Goal: Obtain resource: Obtain resource

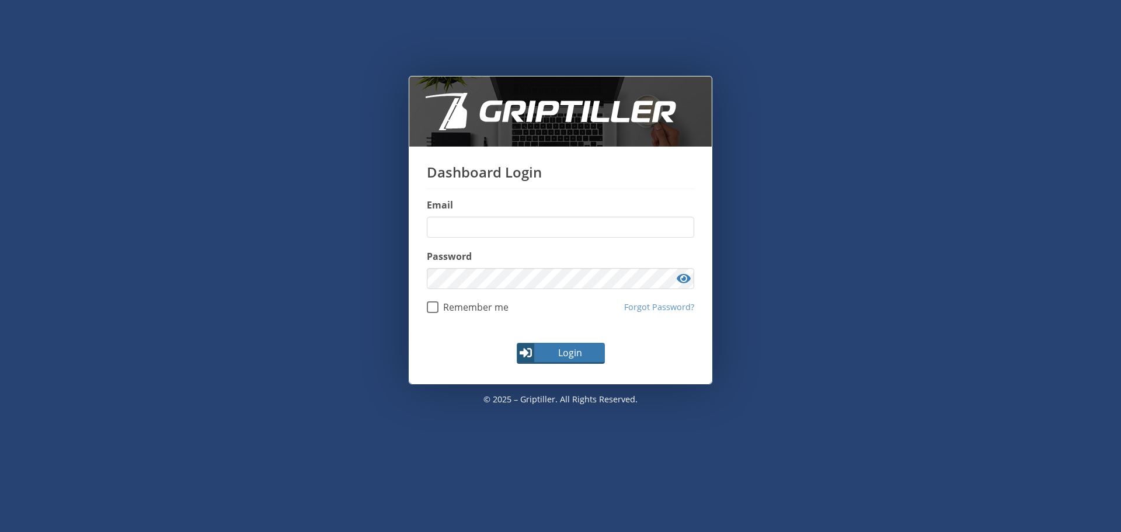
type input "**********"
click at [571, 355] on span "Login" at bounding box center [570, 353] width 68 height 14
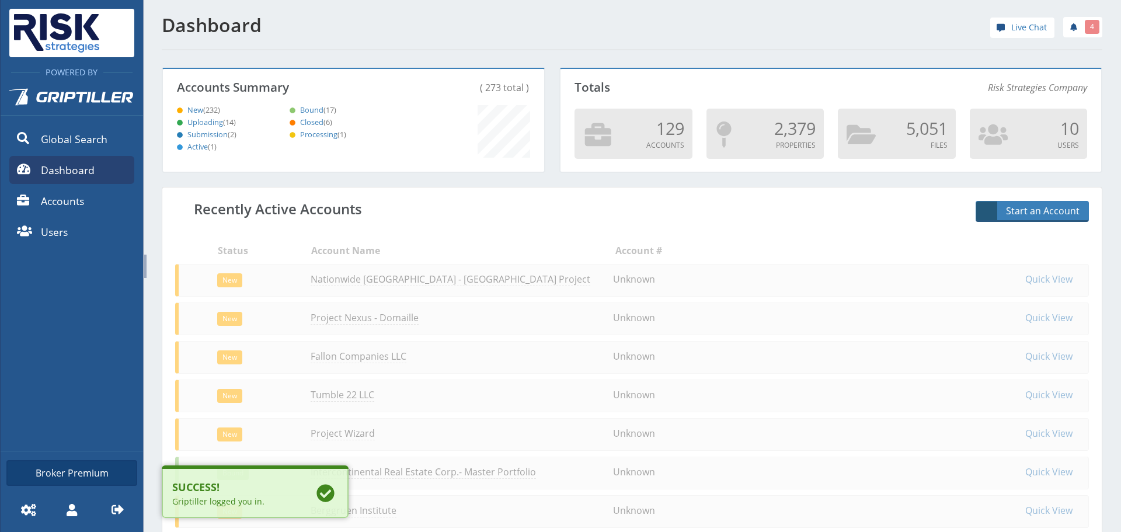
scroll to position [103, 378]
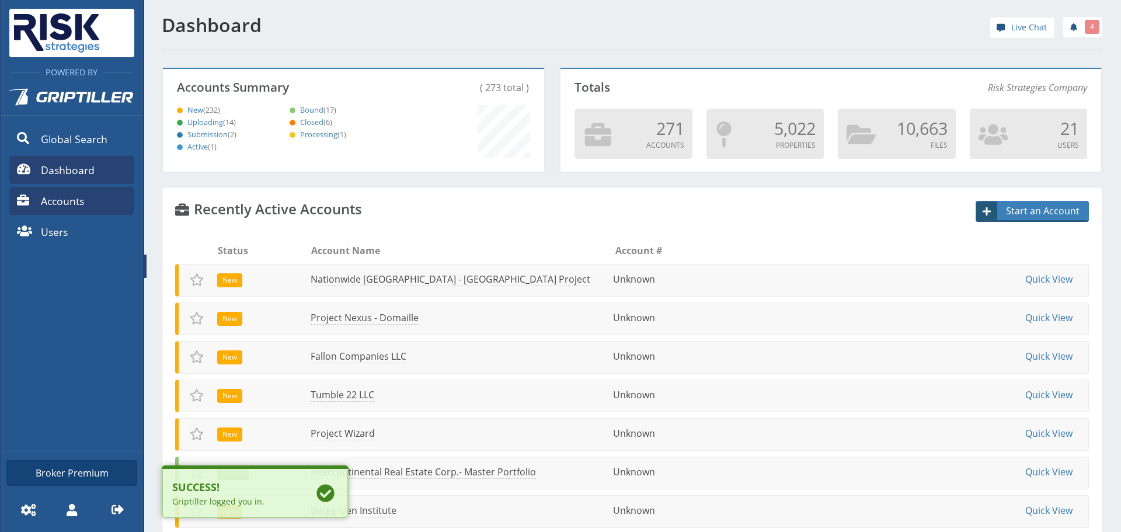
click at [91, 201] on link "Accounts" at bounding box center [71, 201] width 125 height 28
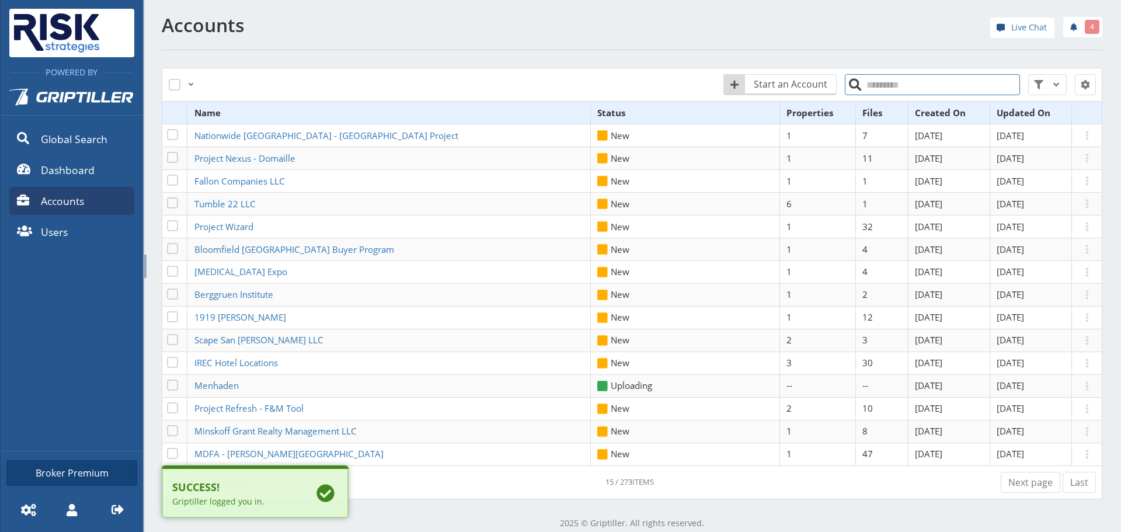
click at [875, 81] on input "search" at bounding box center [932, 84] width 175 height 21
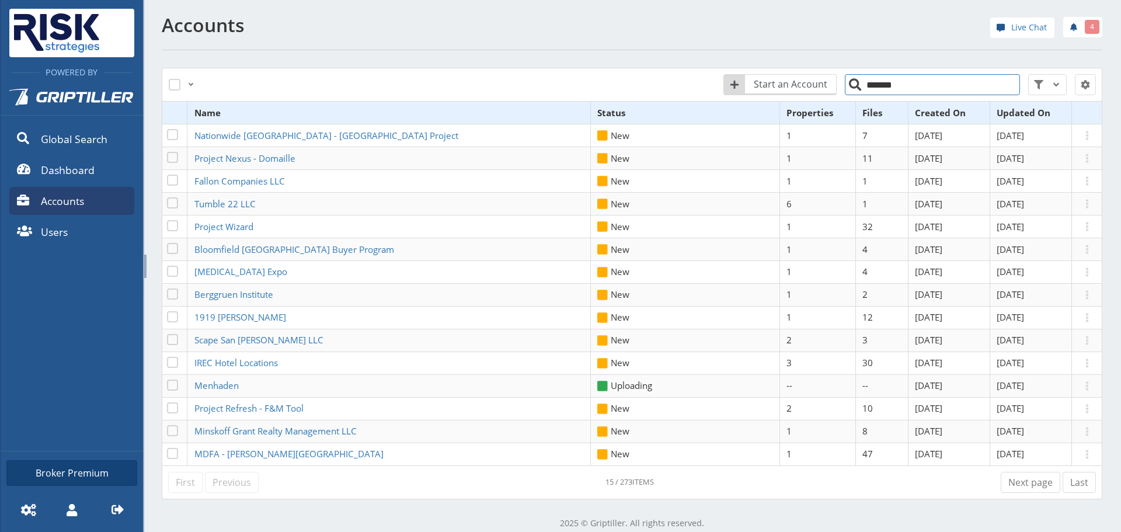
type input "*******"
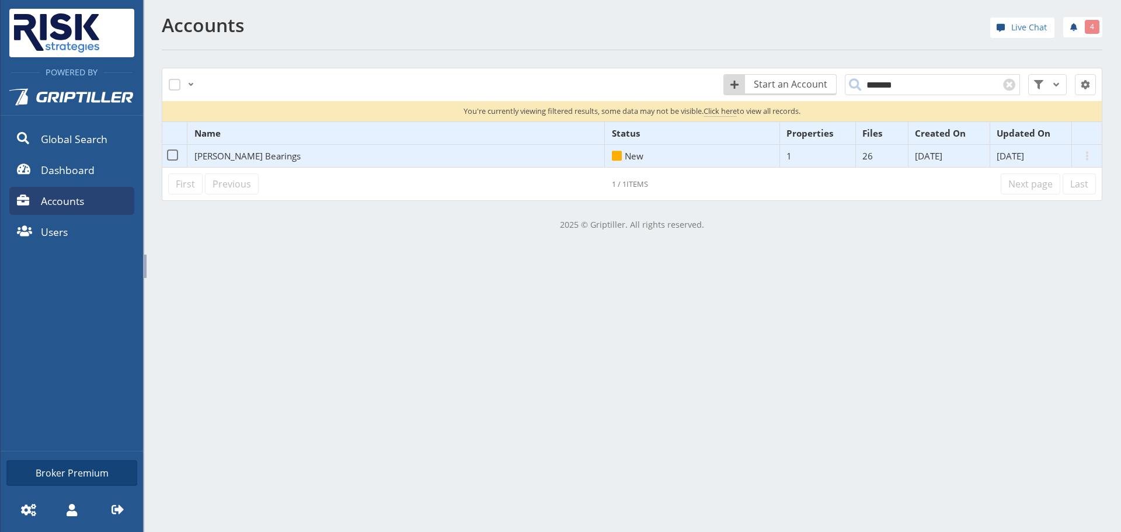
click at [239, 155] on span "Bunting Bearings" at bounding box center [247, 156] width 106 height 12
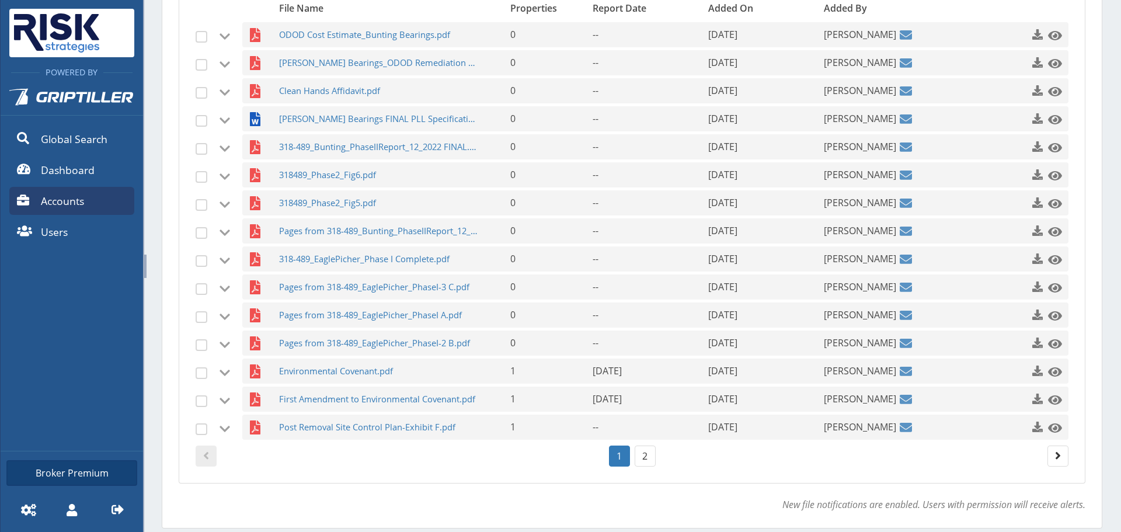
scroll to position [350, 0]
click at [640, 453] on link "2" at bounding box center [645, 455] width 21 height 21
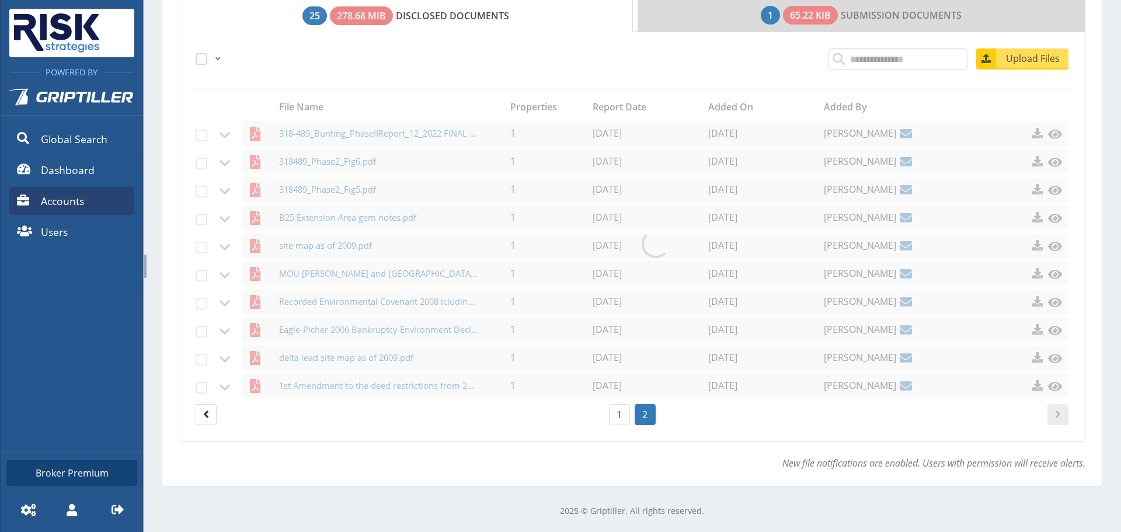
scroll to position [251, 0]
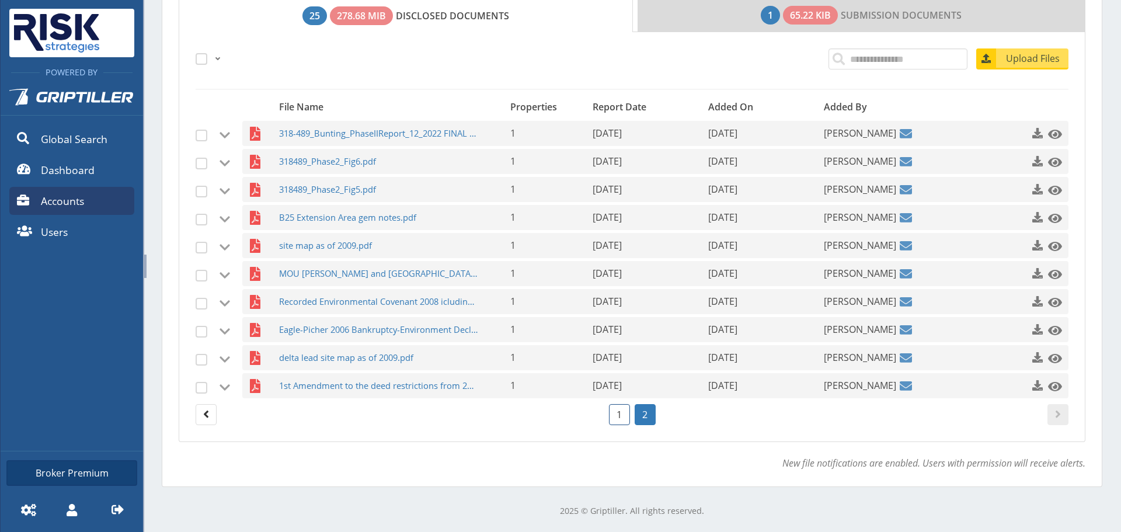
click at [610, 419] on link "1" at bounding box center [619, 414] width 21 height 21
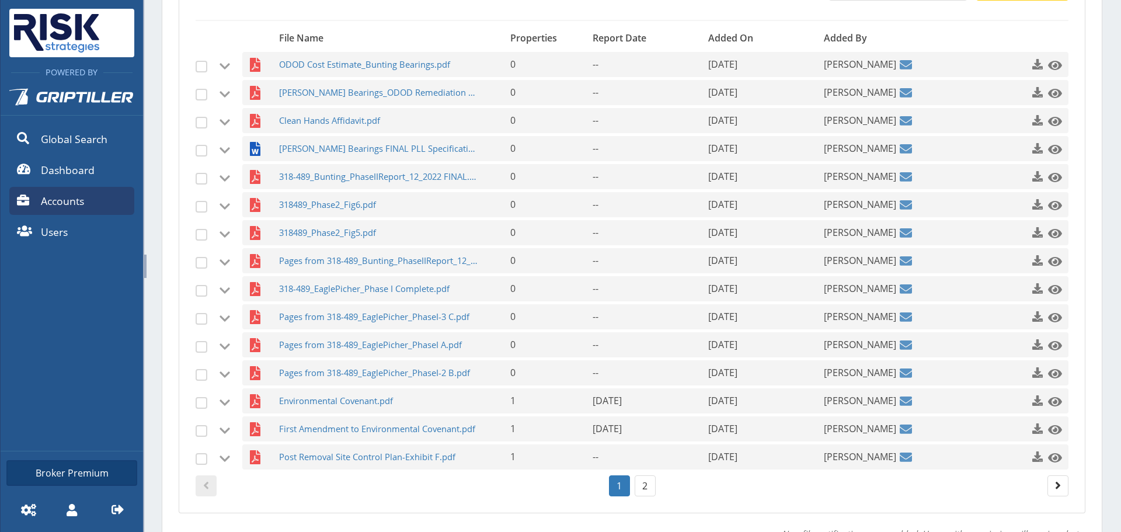
scroll to position [391, 0]
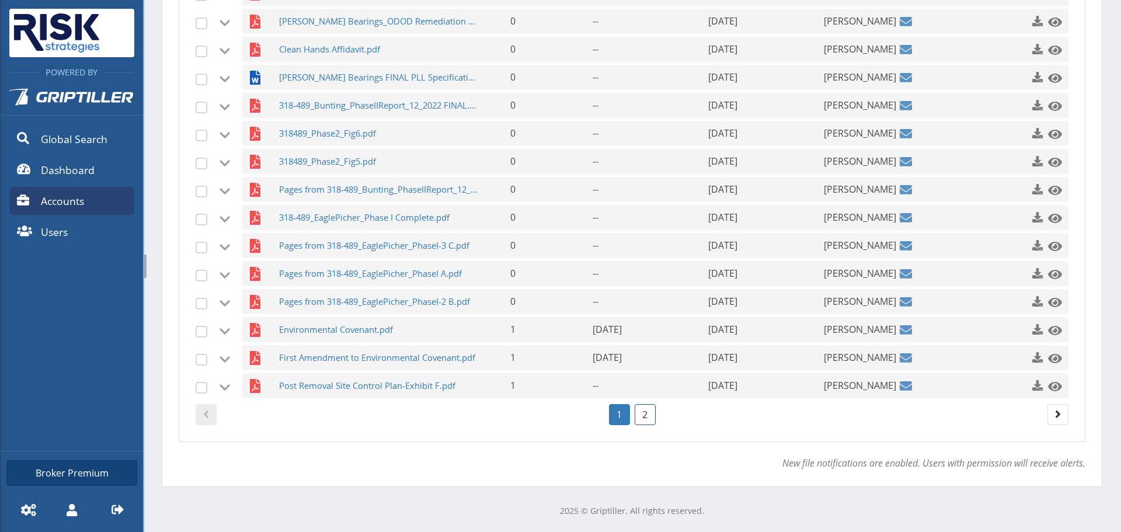
click at [643, 418] on link "2" at bounding box center [645, 414] width 21 height 21
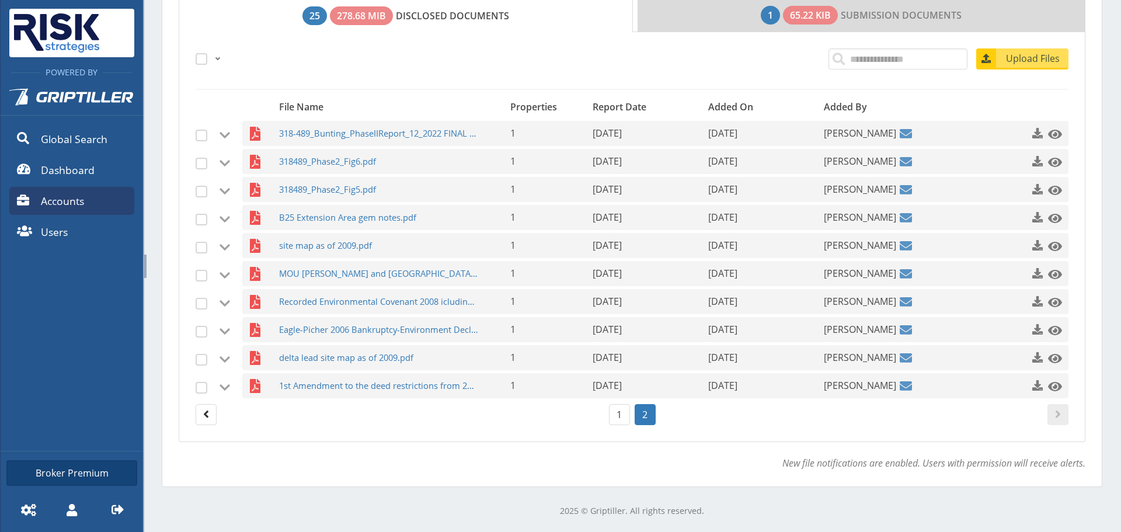
scroll to position [251, 0]
click at [432, 378] on span "1st Amendment to the deed restrictions from 2016.PDF" at bounding box center [379, 385] width 200 height 25
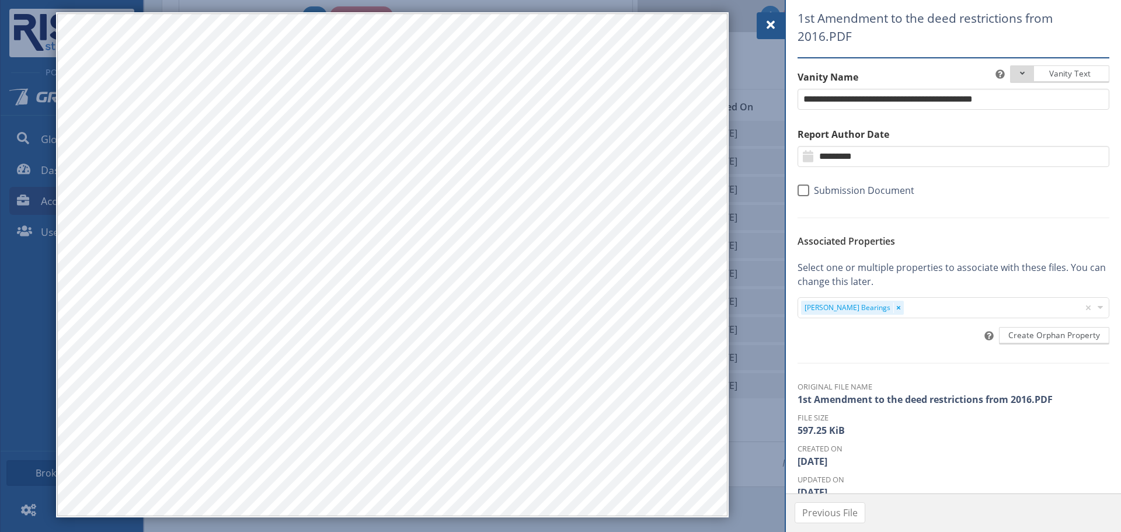
click at [777, 20] on span at bounding box center [771, 25] width 14 height 14
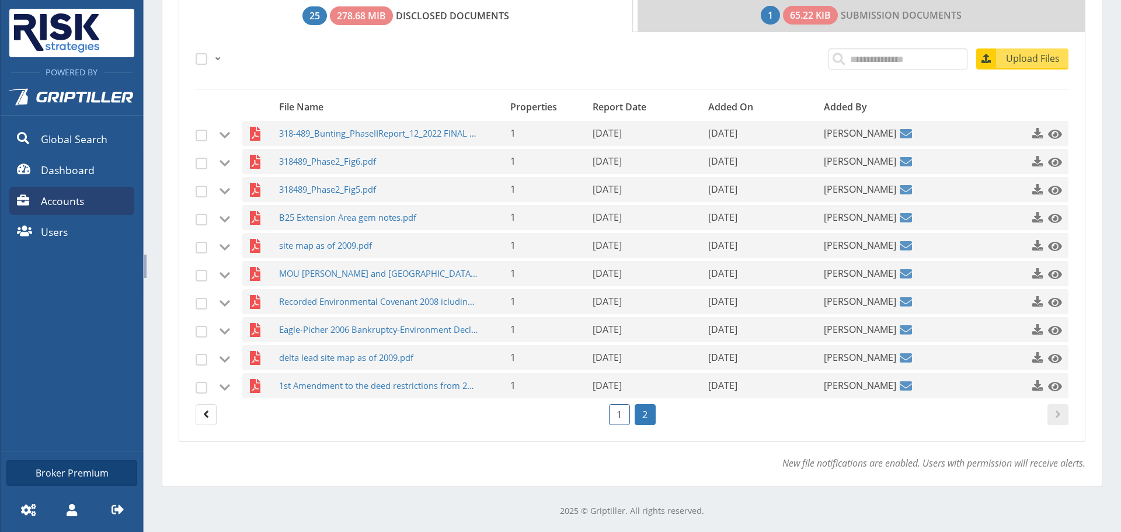
click at [619, 422] on link "1" at bounding box center [619, 414] width 21 height 21
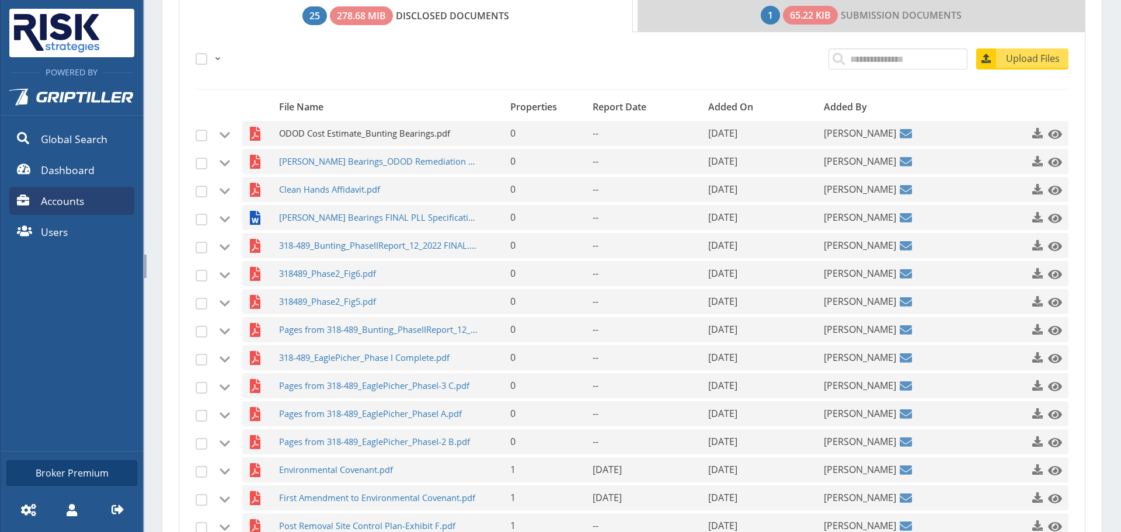
click at [442, 139] on span "ODOD Cost Estimate_Bunting Bearings.pdf" at bounding box center [379, 133] width 200 height 25
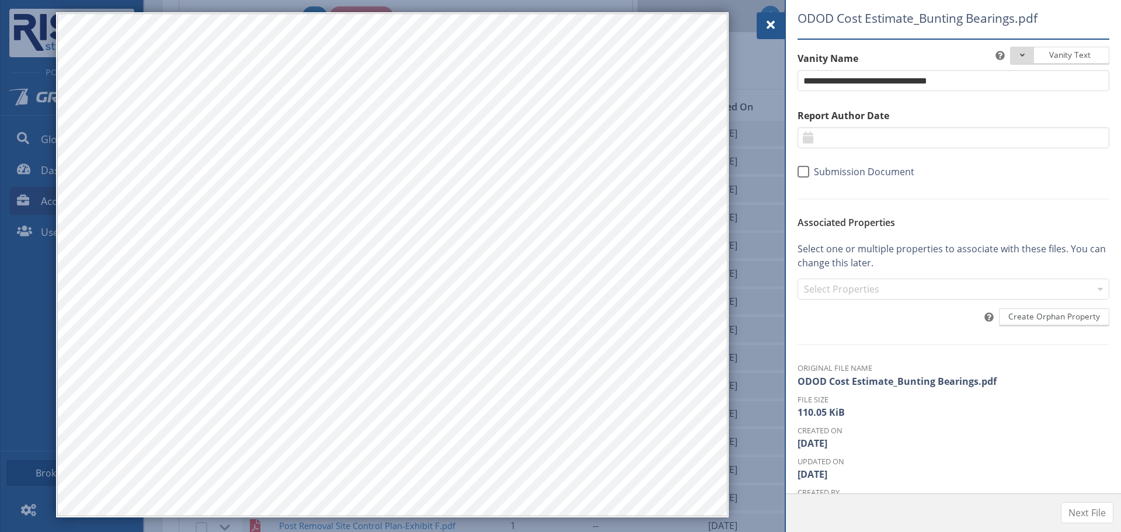
click at [786, 25] on div "ODOD Cost Estimate_Bunting Bearings.pdf Vanity Text Document Type Phase I Phase…" at bounding box center [953, 266] width 336 height 532
click at [780, 25] on div at bounding box center [771, 25] width 28 height 27
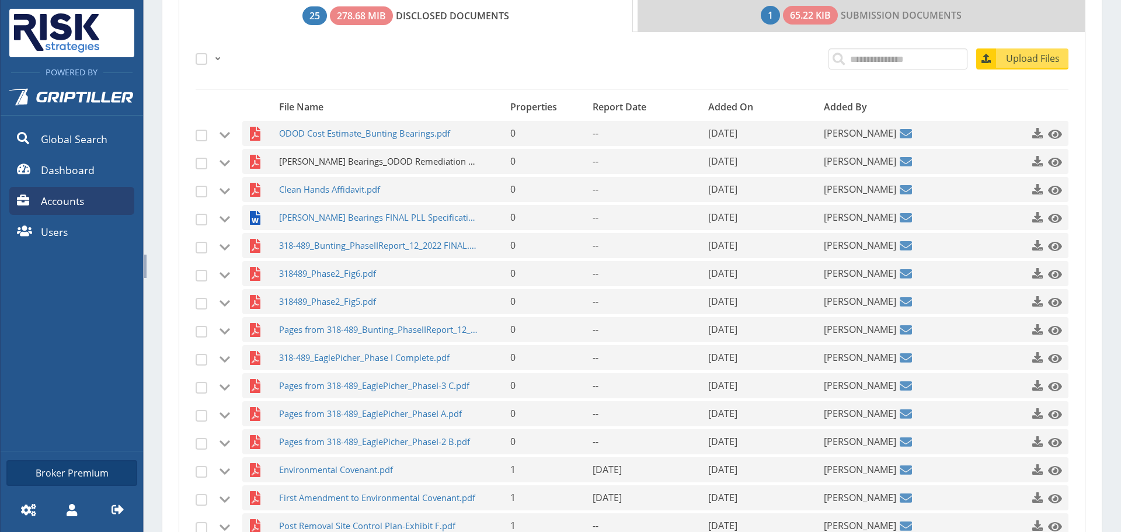
click at [416, 165] on span "Bunting Bearings_ODOD Remediation Proposal_12.04.2023 FINAL.pdf" at bounding box center [379, 161] width 200 height 25
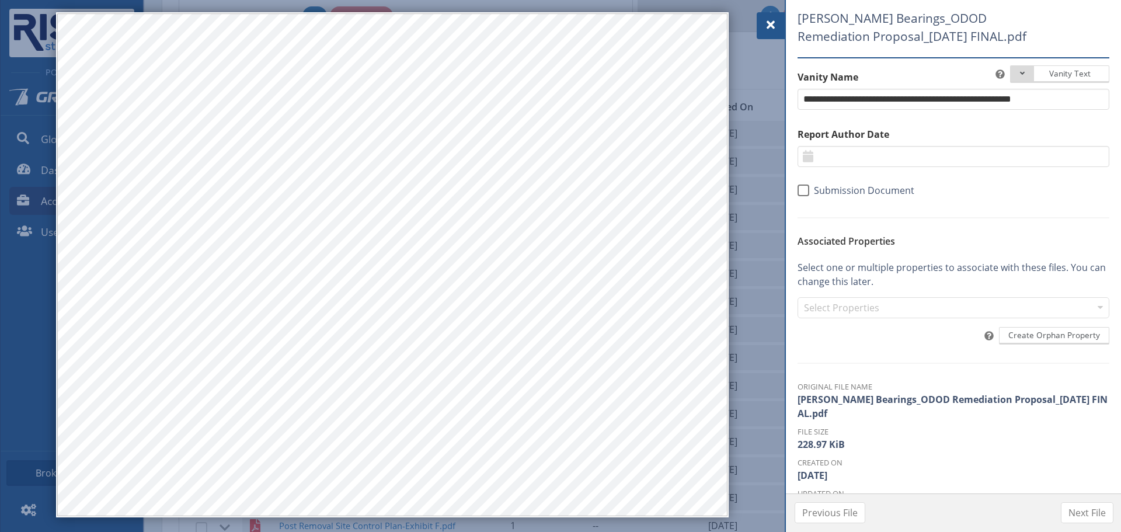
click at [783, 22] on div at bounding box center [771, 25] width 28 height 27
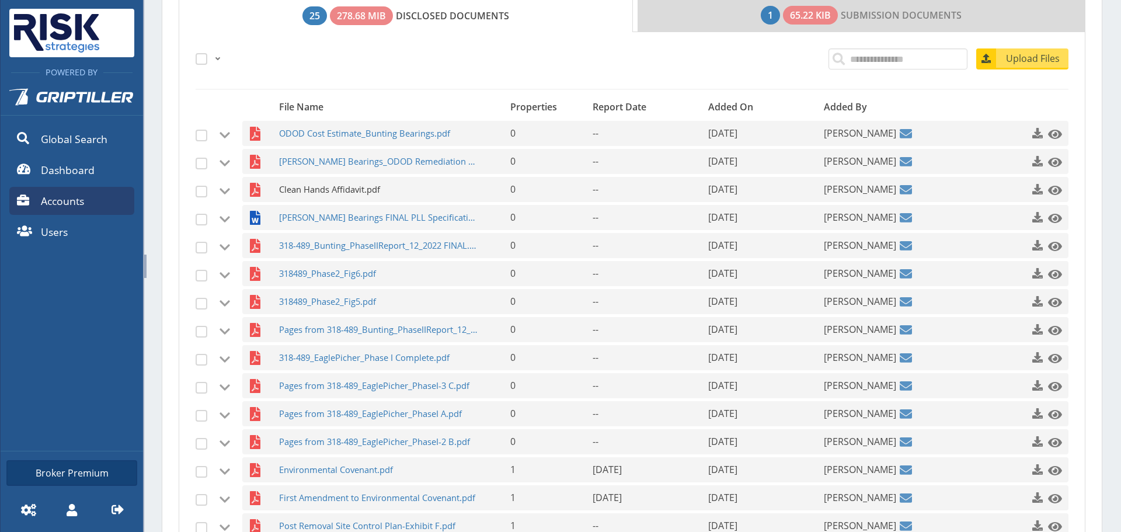
click at [332, 188] on span "Clean Hands Affidavit.pdf" at bounding box center [379, 189] width 200 height 25
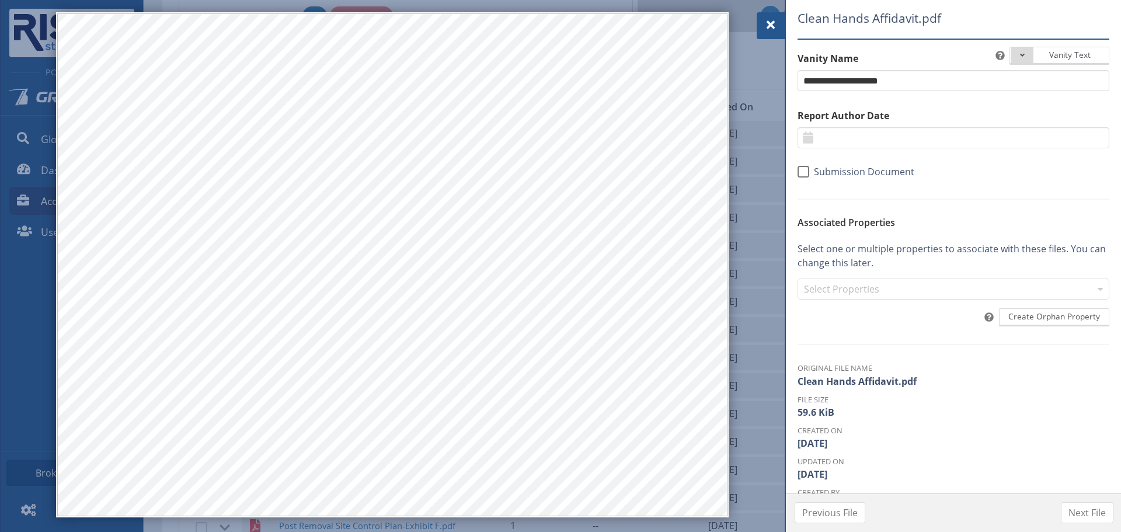
drag, startPoint x: 770, startPoint y: 26, endPoint x: 734, endPoint y: 33, distance: 37.6
click at [770, 26] on span at bounding box center [771, 25] width 14 height 14
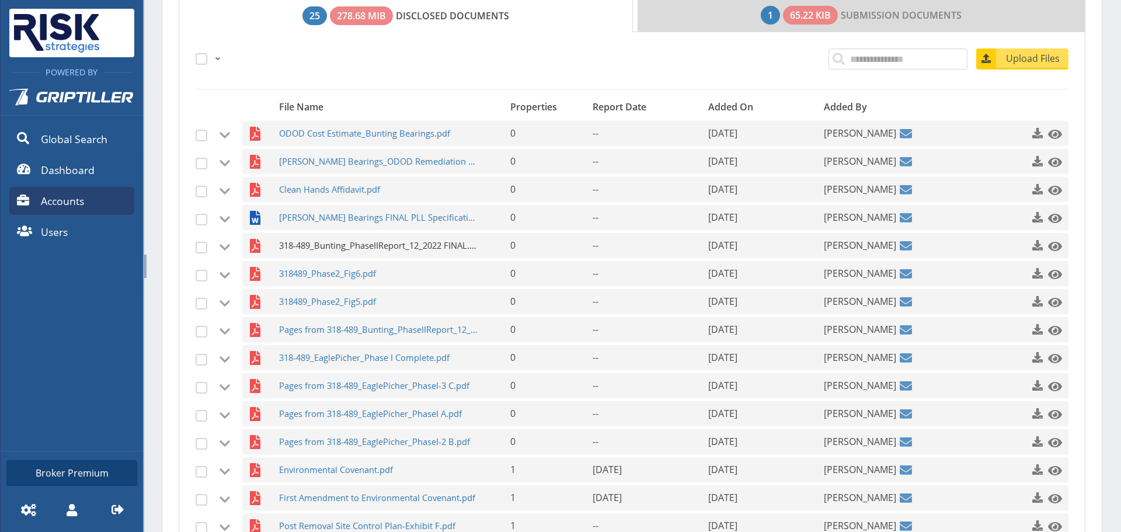
click at [376, 241] on span "318-489_Bunting_PhaseIIReport_12_2022 FINAL.pdf" at bounding box center [379, 245] width 200 height 25
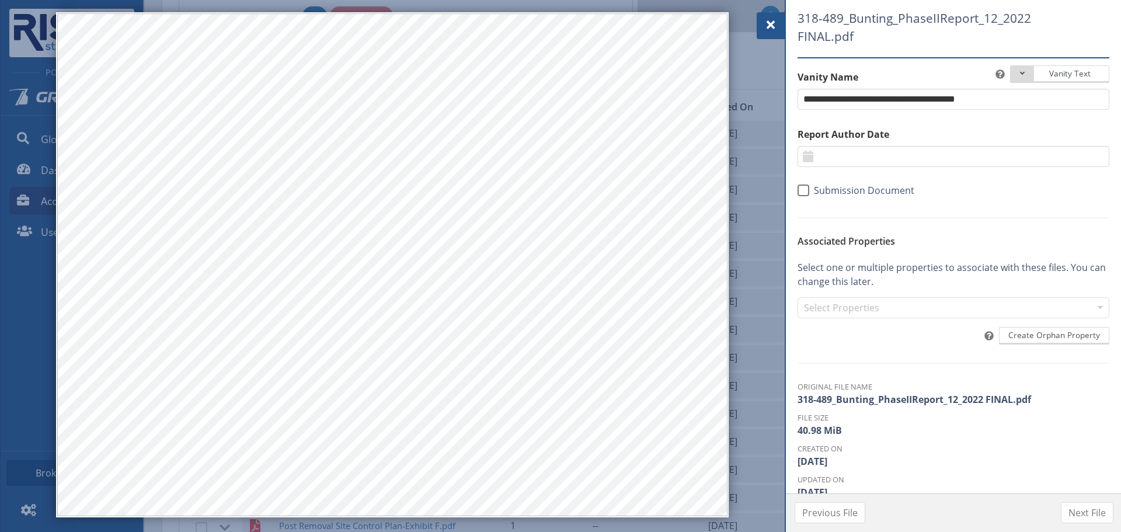
click at [779, 15] on div at bounding box center [771, 25] width 28 height 27
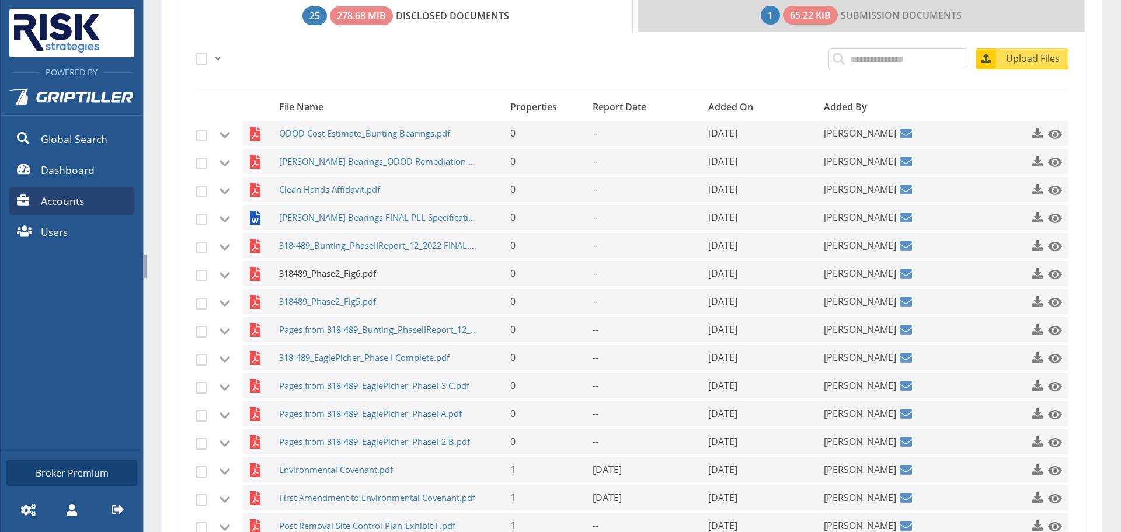
click at [372, 272] on span "318489_Phase2_Fig6.pdf" at bounding box center [379, 273] width 200 height 25
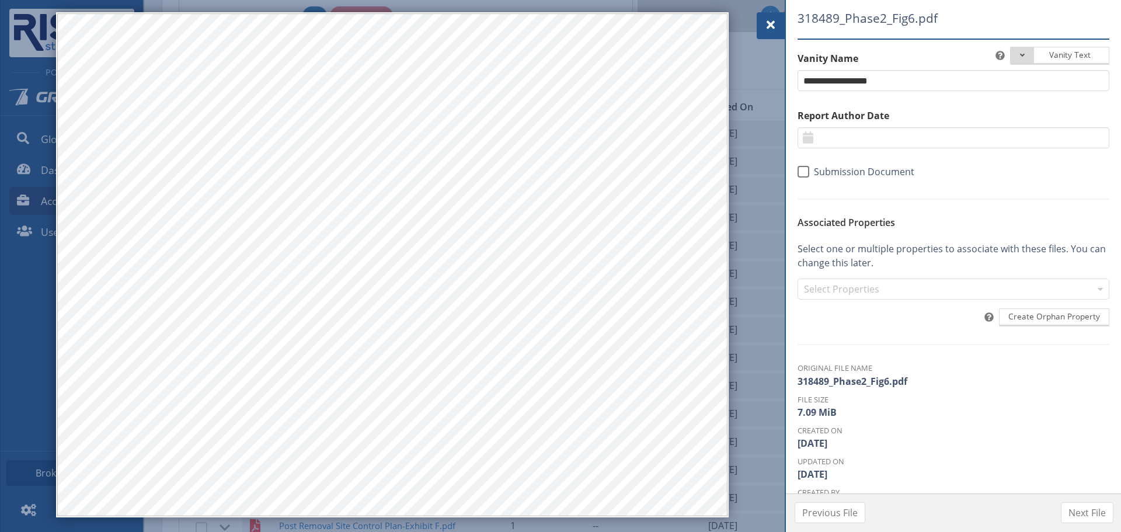
click at [760, 30] on div at bounding box center [771, 25] width 28 height 27
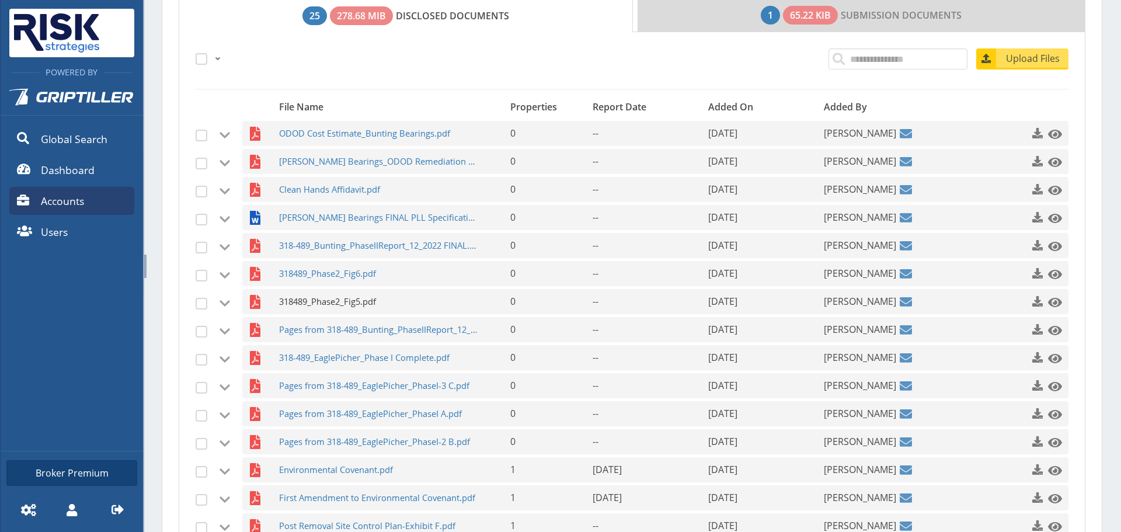
click at [364, 310] on span "318489_Phase2_Fig5.pdf" at bounding box center [379, 301] width 200 height 25
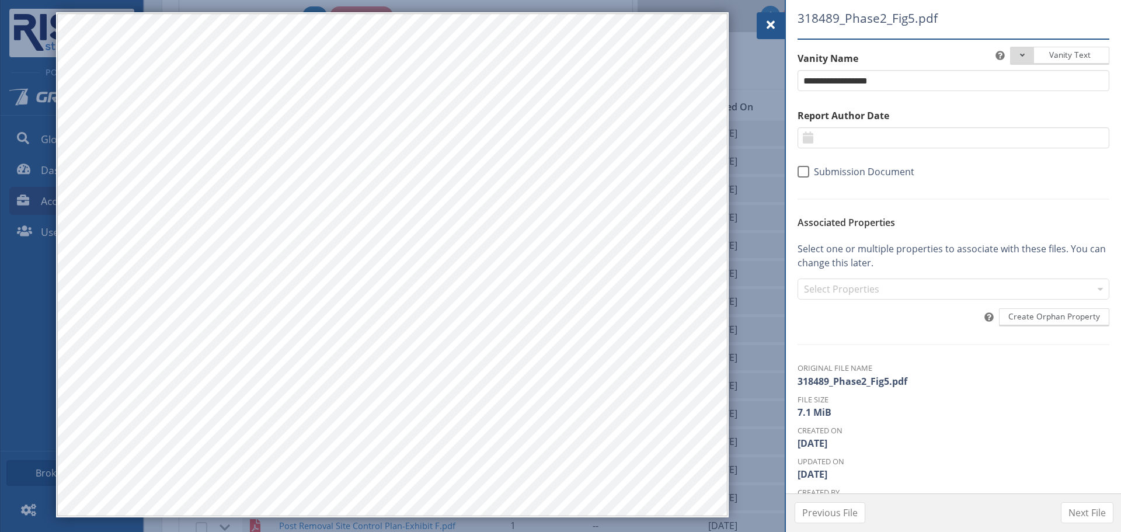
click at [770, 14] on div at bounding box center [771, 25] width 28 height 27
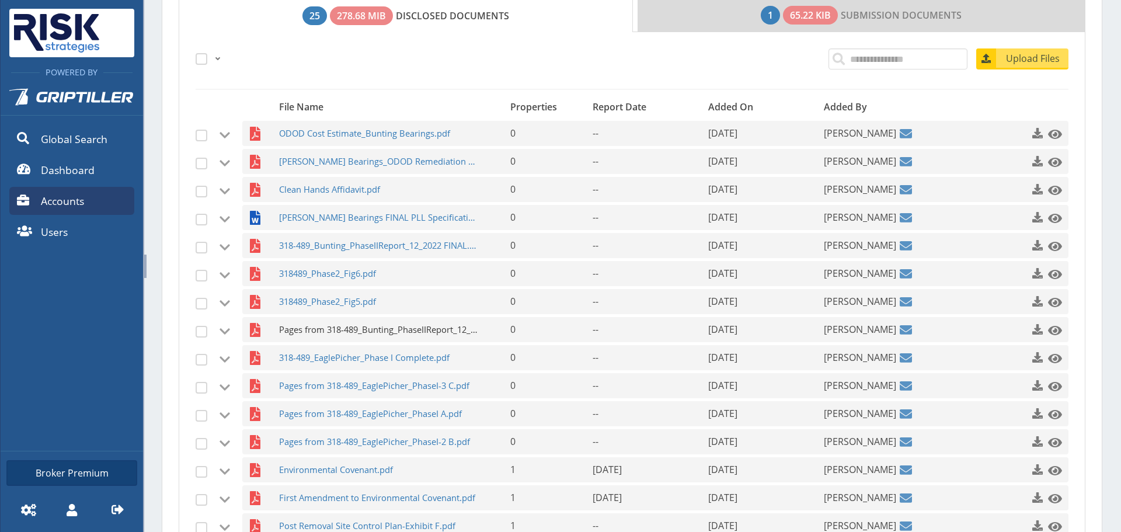
click at [335, 320] on span "Pages from 318-489_Bunting_PhaseIIReport_12_2022 FINAL-part 2.pdf" at bounding box center [379, 329] width 200 height 25
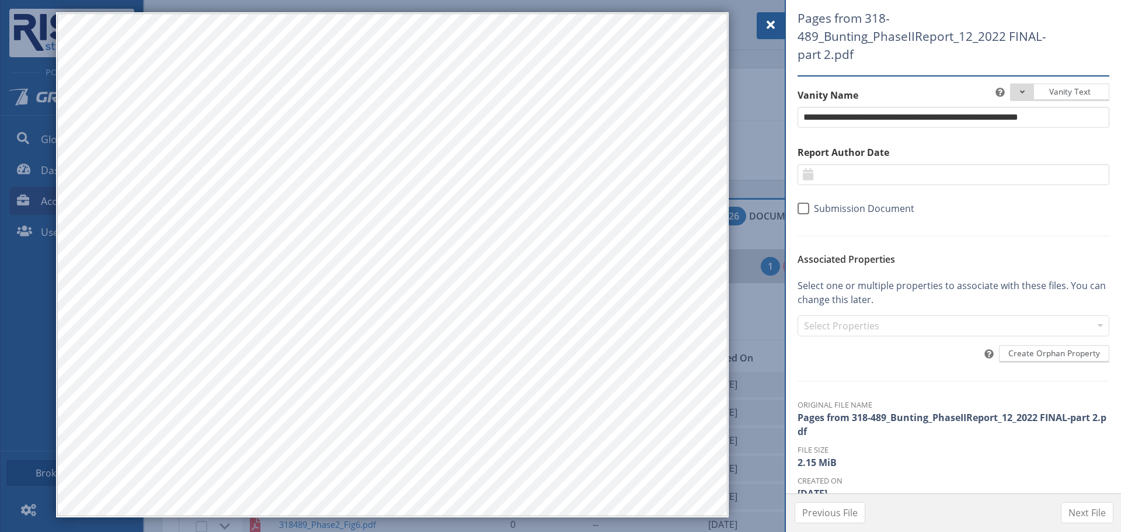
click at [772, 24] on span at bounding box center [771, 25] width 14 height 14
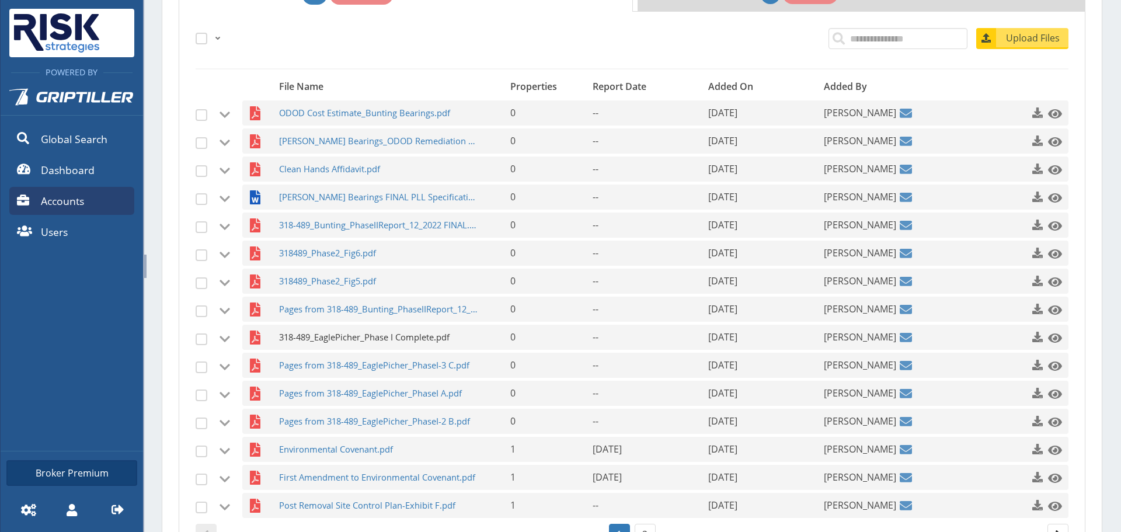
scroll to position [292, 0]
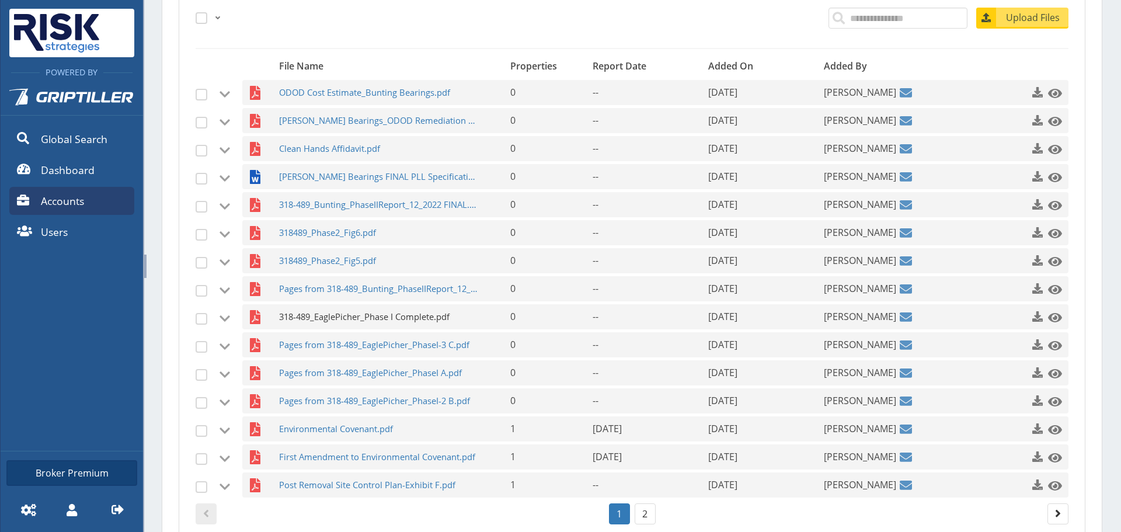
click at [379, 311] on span "318-489_EaglePicher_Phase I Complete.pdf" at bounding box center [379, 316] width 200 height 25
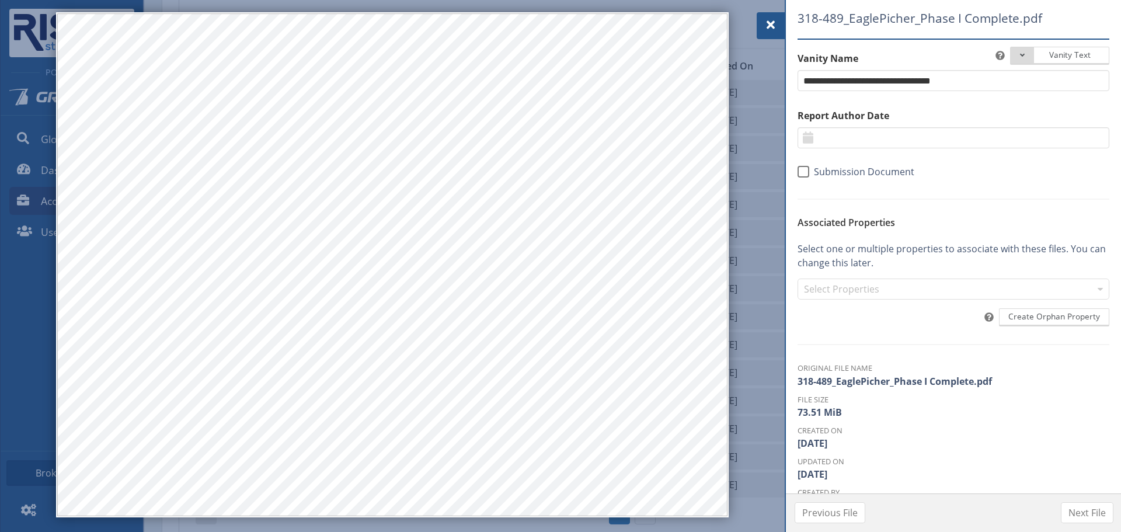
click at [769, 20] on span at bounding box center [771, 25] width 14 height 14
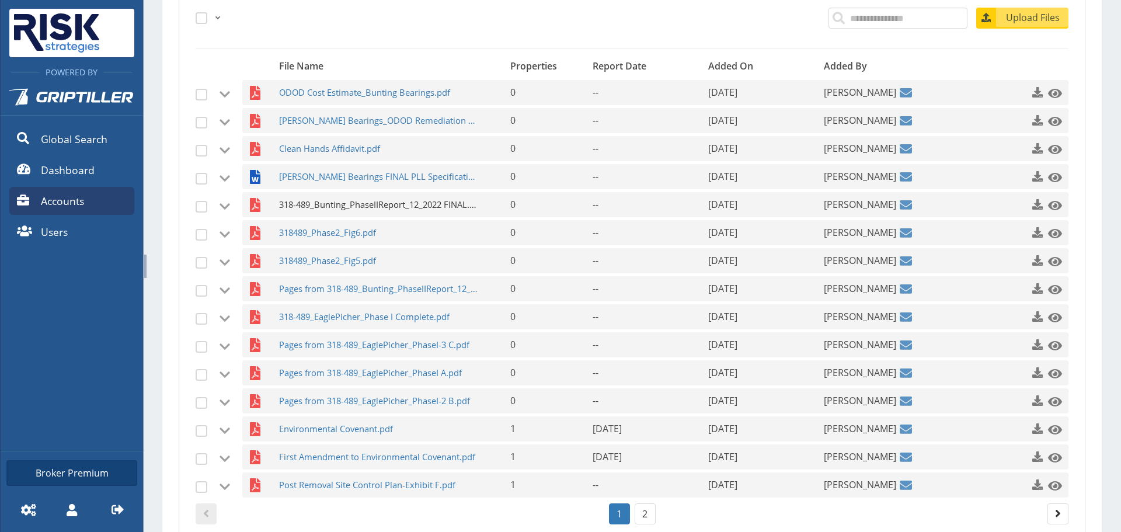
click at [373, 198] on span "318-489_Bunting_PhaseIIReport_12_2022 FINAL.pdf" at bounding box center [379, 204] width 200 height 25
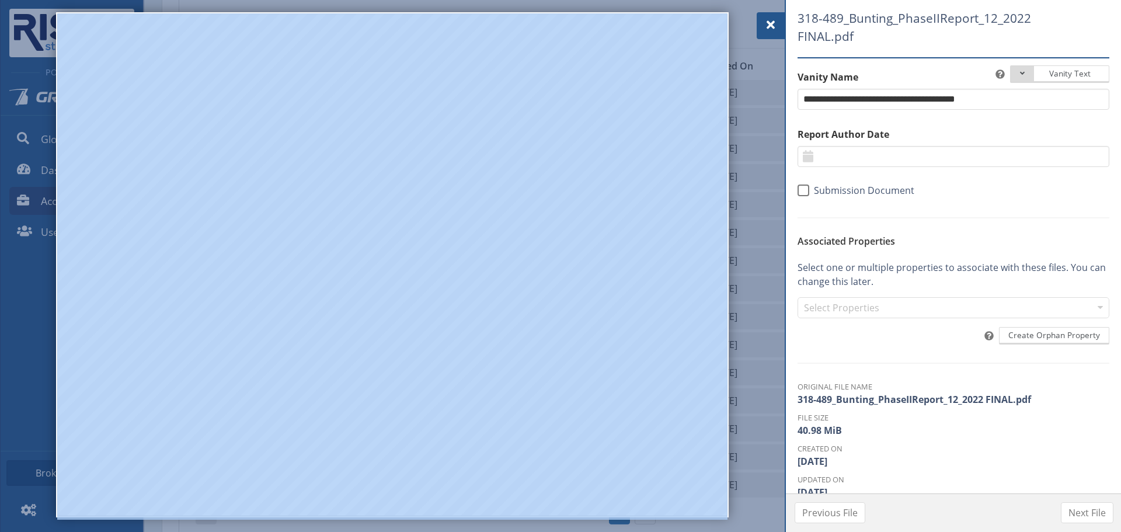
drag, startPoint x: 342, startPoint y: 517, endPoint x: 401, endPoint y: 517, distance: 59.0
click at [401, 517] on div at bounding box center [392, 264] width 673 height 505
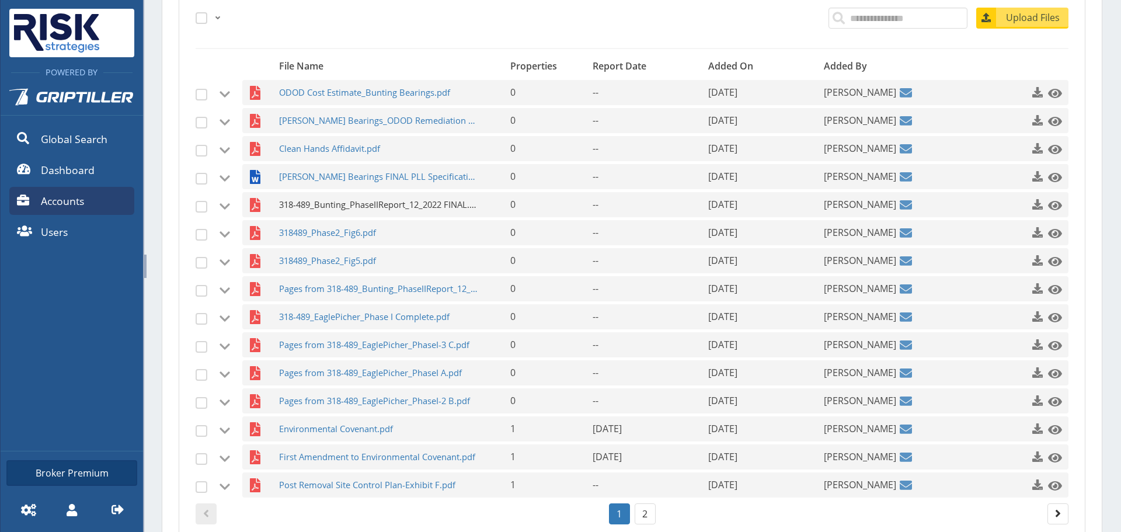
click at [353, 207] on span "318-489_Bunting_PhaseIIReport_12_2022 FINAL.pdf" at bounding box center [379, 204] width 200 height 25
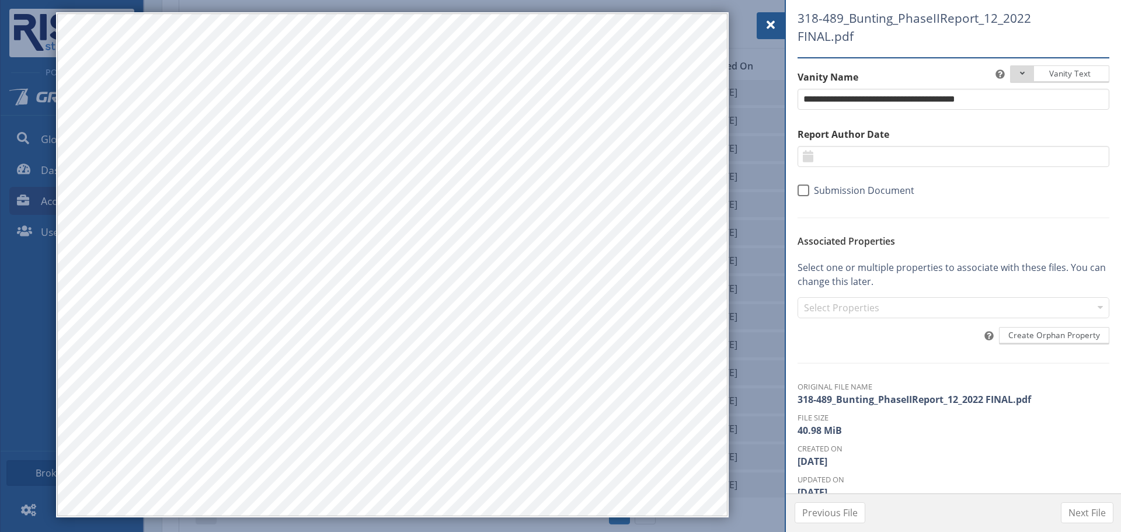
drag, startPoint x: 767, startPoint y: 26, endPoint x: 759, endPoint y: 36, distance: 13.3
click at [767, 26] on span at bounding box center [771, 25] width 14 height 14
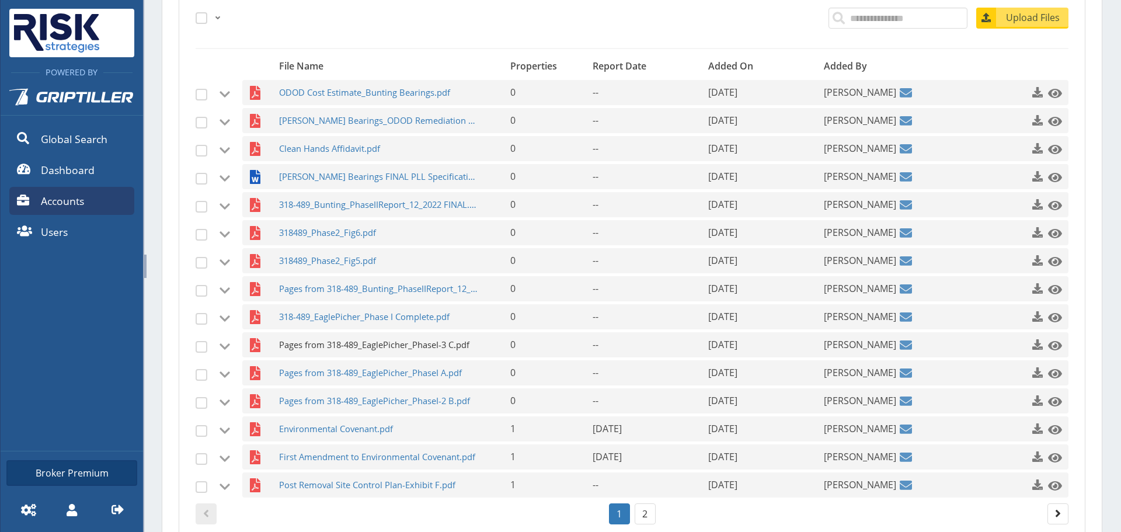
click at [339, 338] on span "Pages from 318-489_EaglePicher_PhaseI-3 C.pdf" at bounding box center [379, 344] width 200 height 25
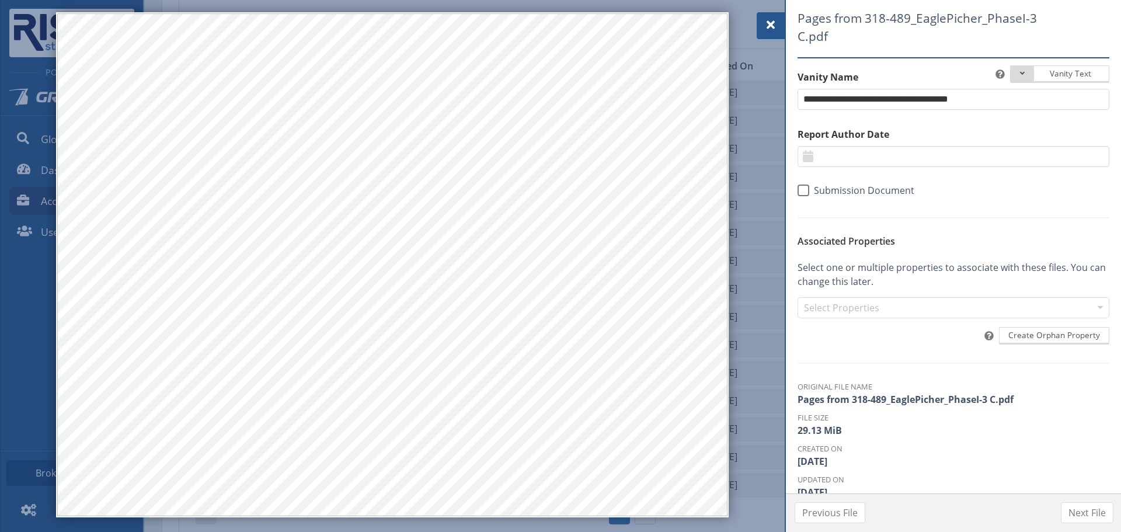
click at [783, 31] on div at bounding box center [771, 25] width 28 height 27
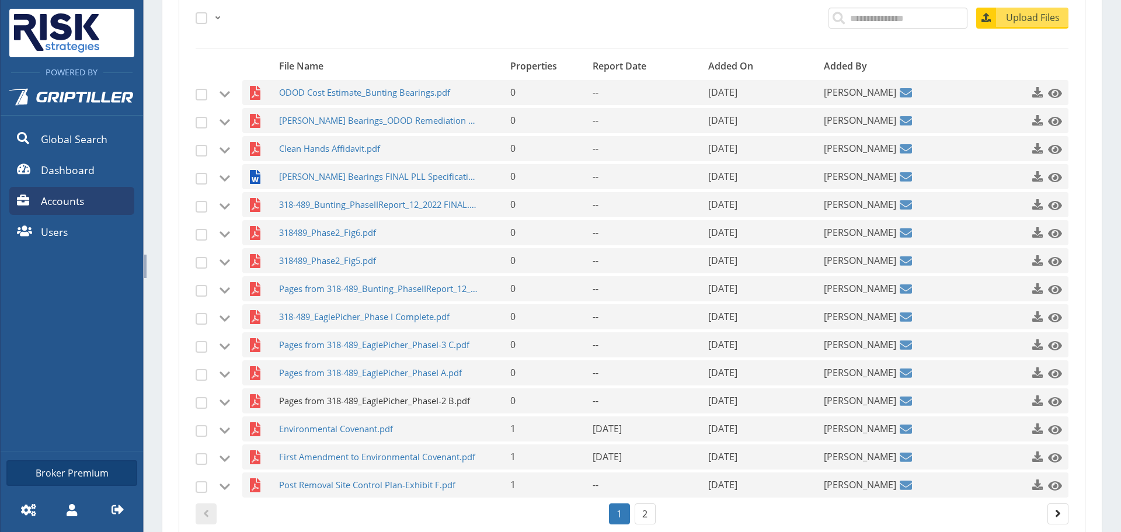
click at [316, 389] on span "Pages from 318-489_EaglePicher_PhaseI-2 B.pdf" at bounding box center [379, 400] width 200 height 25
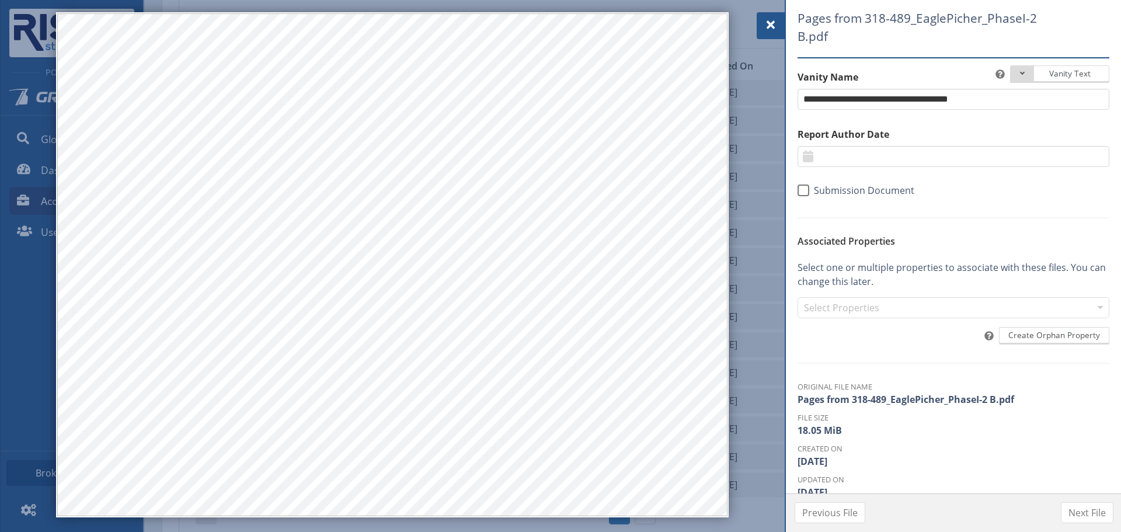
click at [767, 9] on div at bounding box center [560, 266] width 1121 height 532
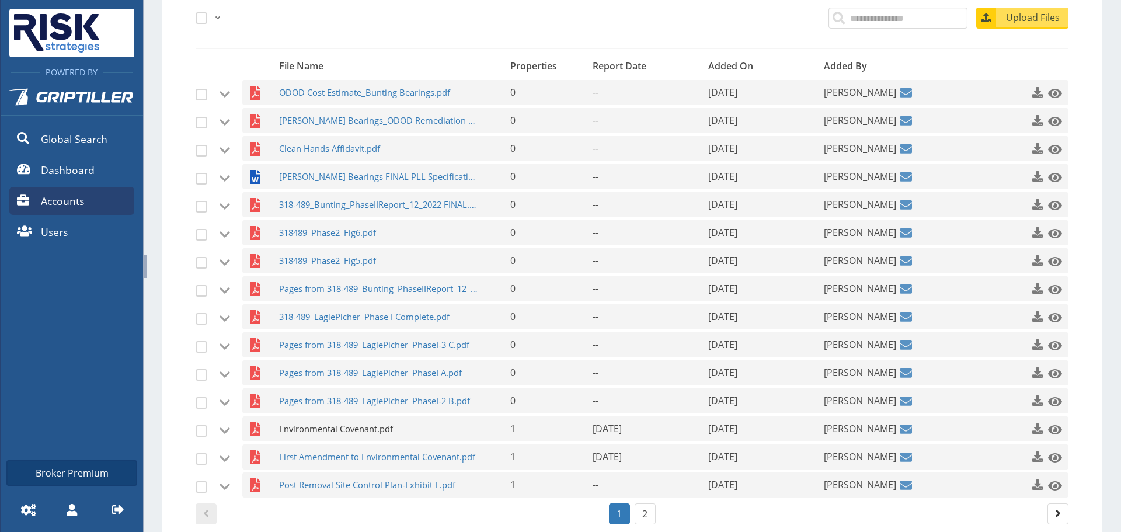
click at [345, 421] on span "Environmental Covenant.pdf" at bounding box center [379, 428] width 200 height 25
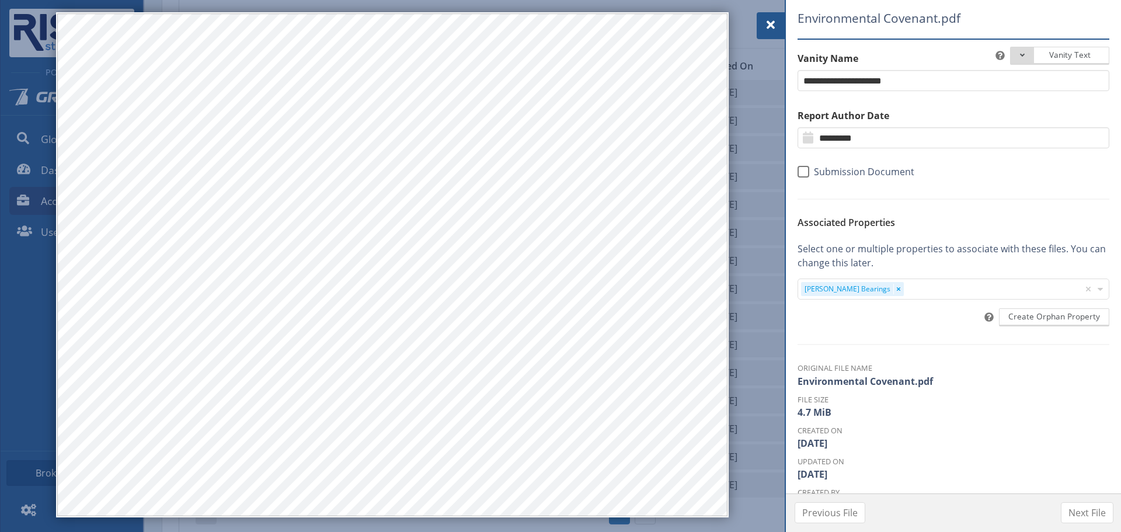
click at [778, 21] on div at bounding box center [771, 25] width 28 height 27
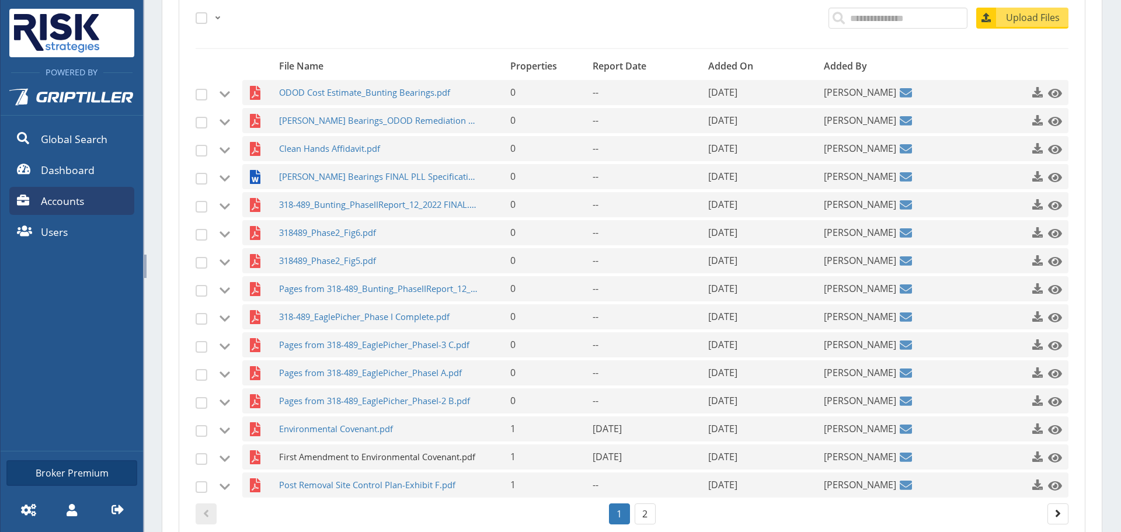
click at [318, 464] on span "First Amendment to Environmental Covenant.pdf" at bounding box center [379, 456] width 200 height 25
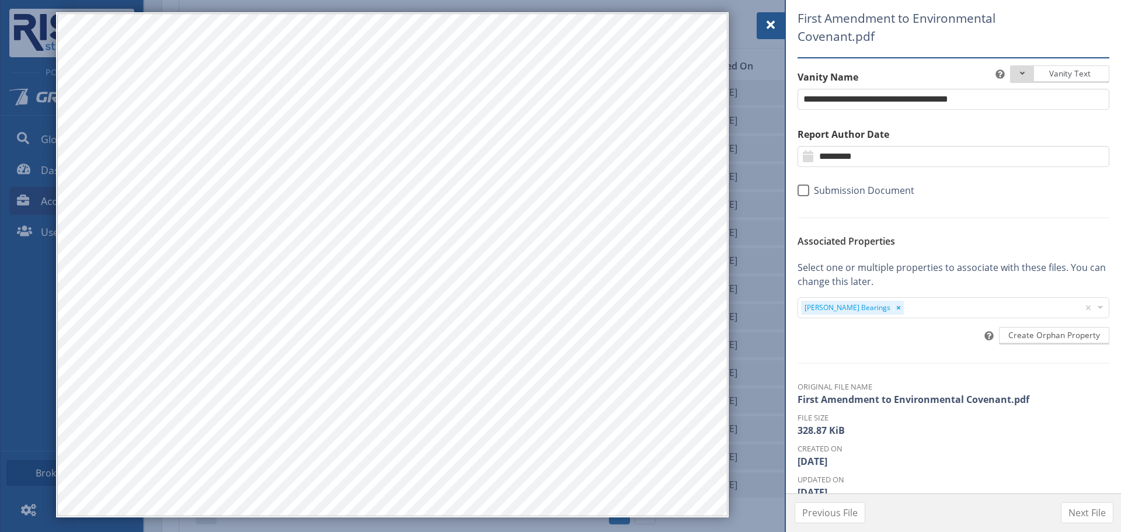
click at [774, 24] on span at bounding box center [771, 25] width 14 height 14
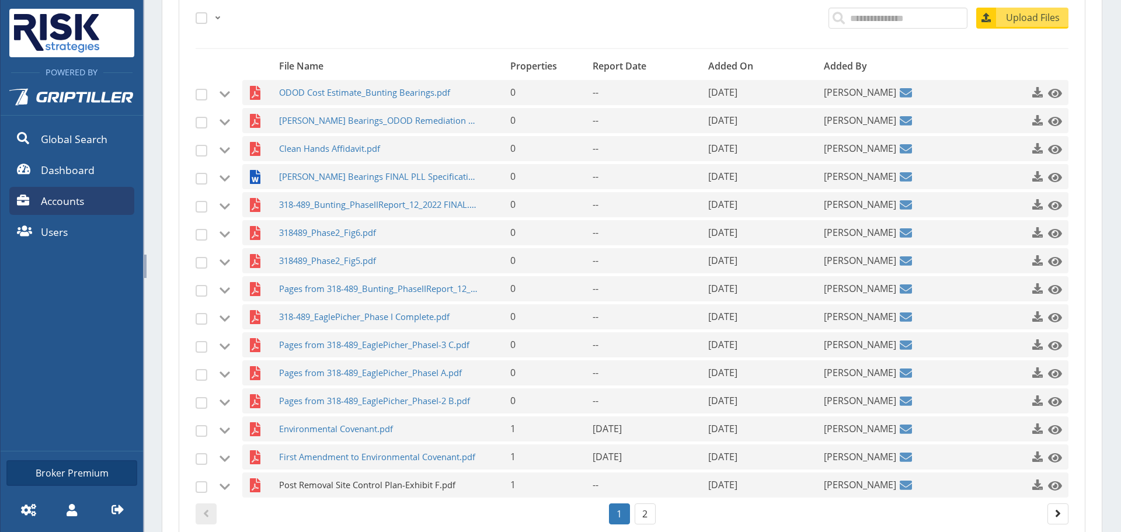
click at [401, 489] on span "Post Removal Site Control Plan-Exhibit F.pdf" at bounding box center [379, 485] width 200 height 25
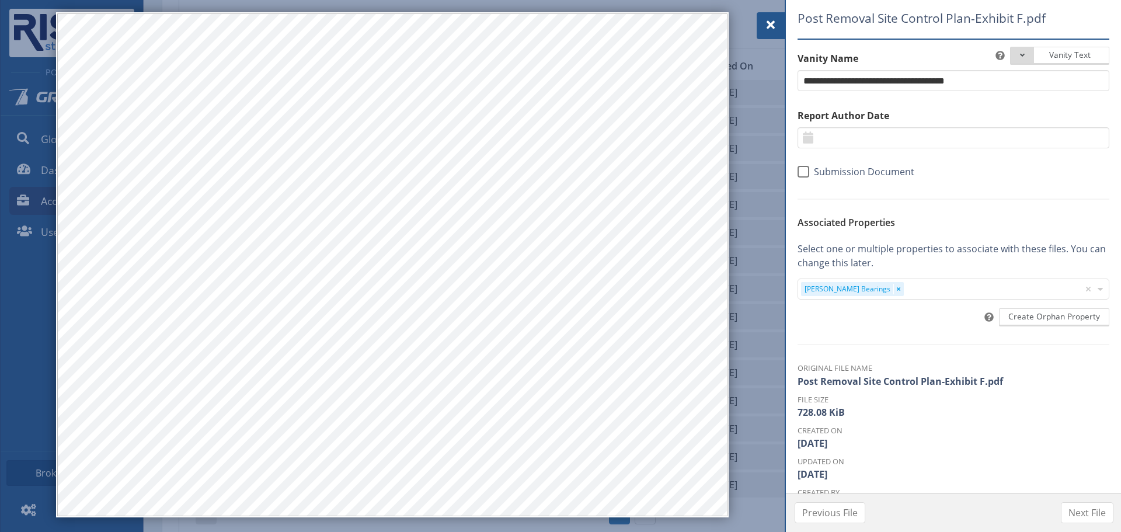
click at [763, 28] on div at bounding box center [771, 25] width 28 height 27
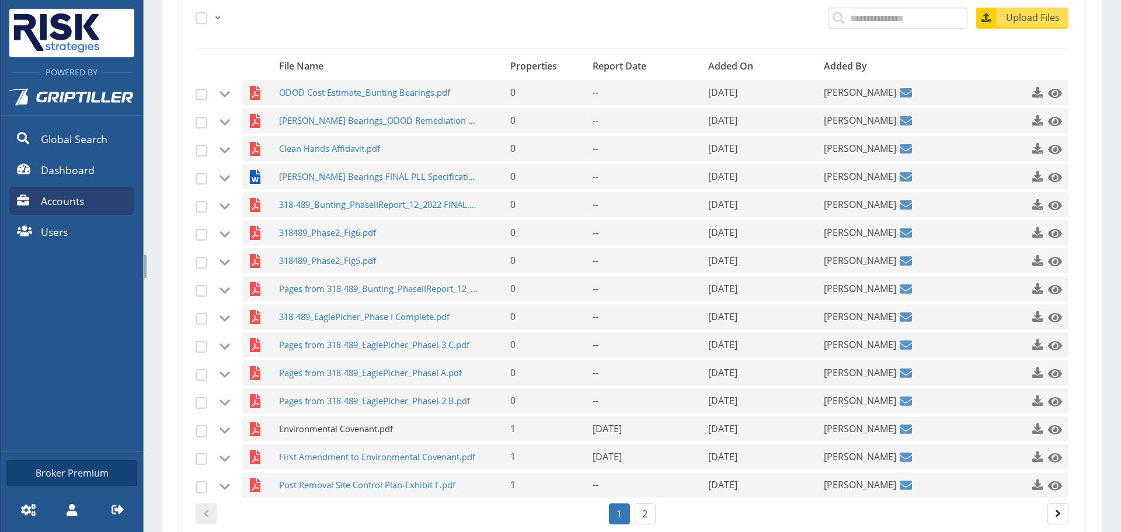
click at [332, 430] on span "Environmental Covenant.pdf" at bounding box center [379, 428] width 200 height 25
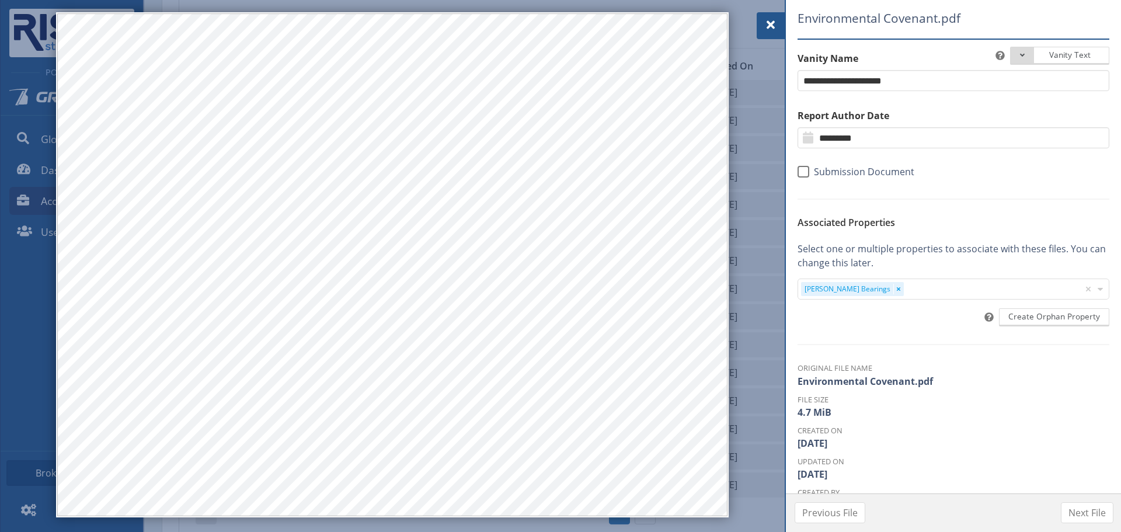
click at [776, 16] on div at bounding box center [771, 25] width 28 height 27
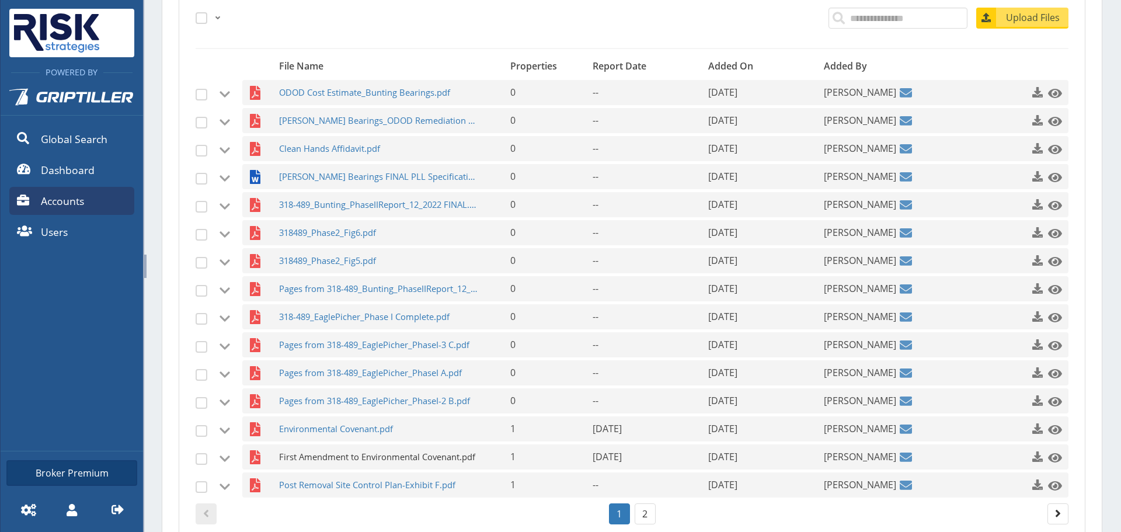
click at [367, 451] on span "First Amendment to Environmental Covenant.pdf" at bounding box center [379, 456] width 200 height 25
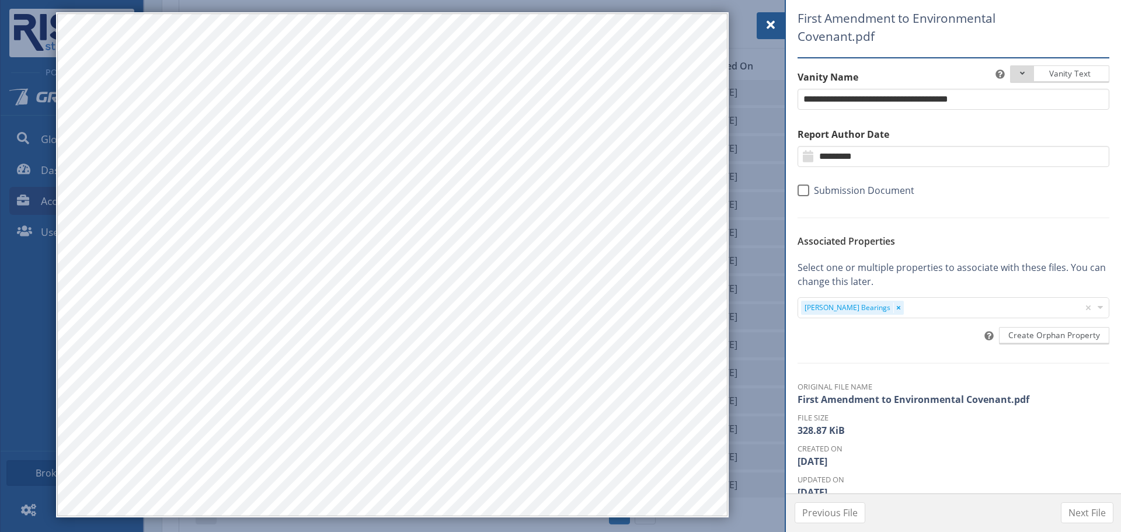
drag, startPoint x: 773, startPoint y: 31, endPoint x: 766, endPoint y: 53, distance: 23.1
click at [773, 31] on span at bounding box center [771, 25] width 14 height 14
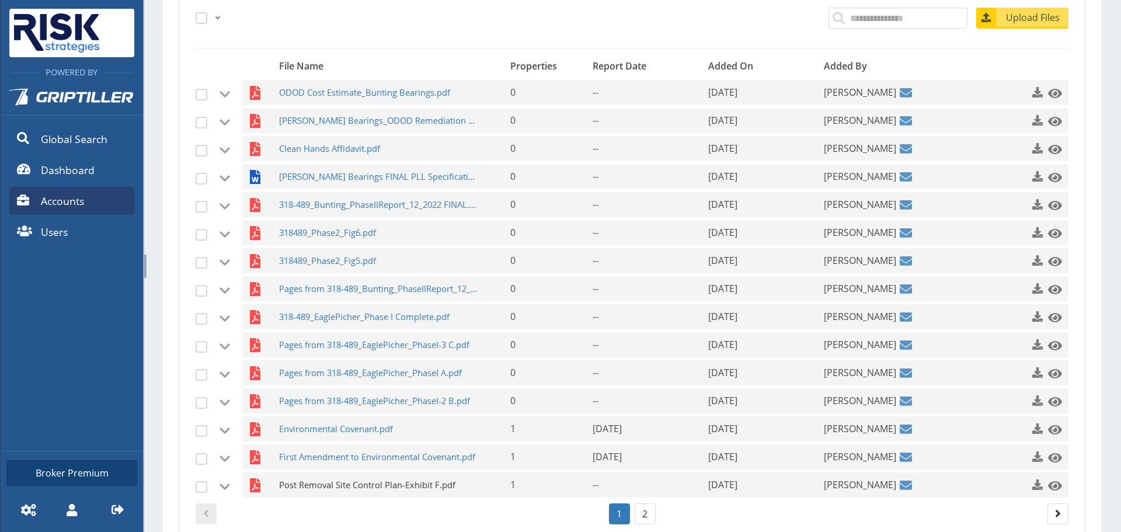
click at [370, 482] on span "Post Removal Site Control Plan-Exhibit F.pdf" at bounding box center [379, 485] width 200 height 25
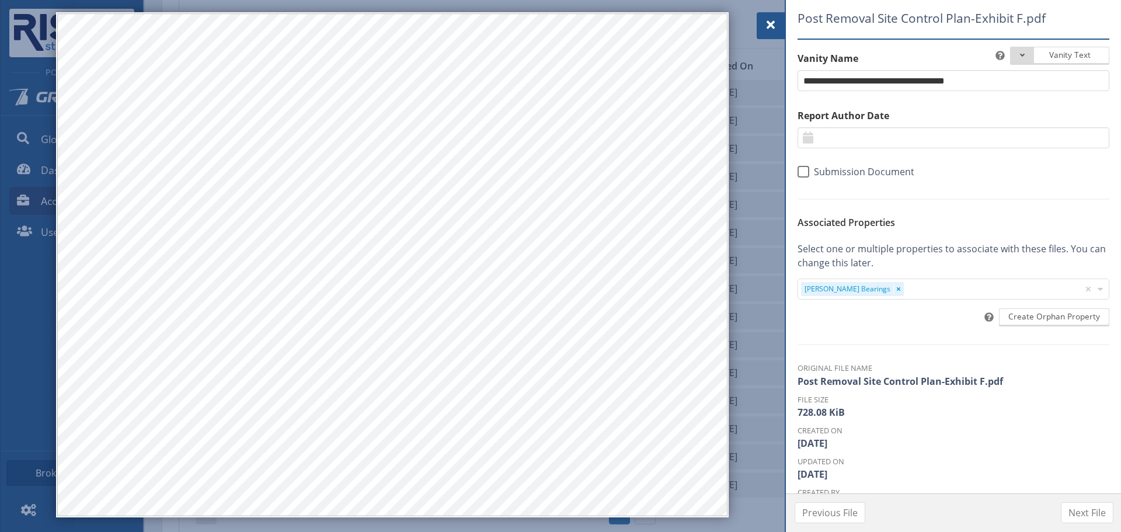
click at [773, 18] on span at bounding box center [771, 25] width 14 height 14
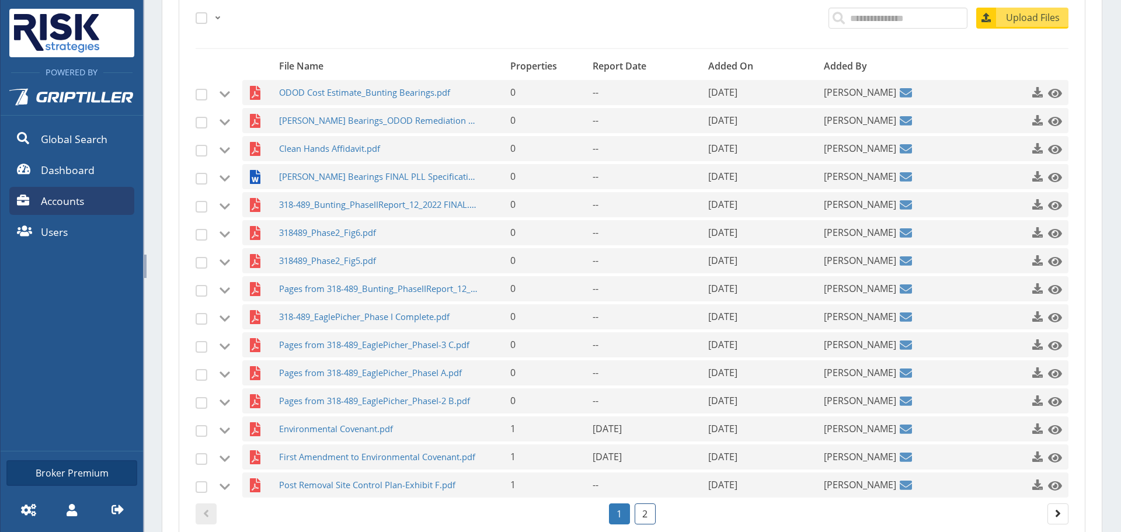
click at [638, 512] on link "2" at bounding box center [645, 513] width 21 height 21
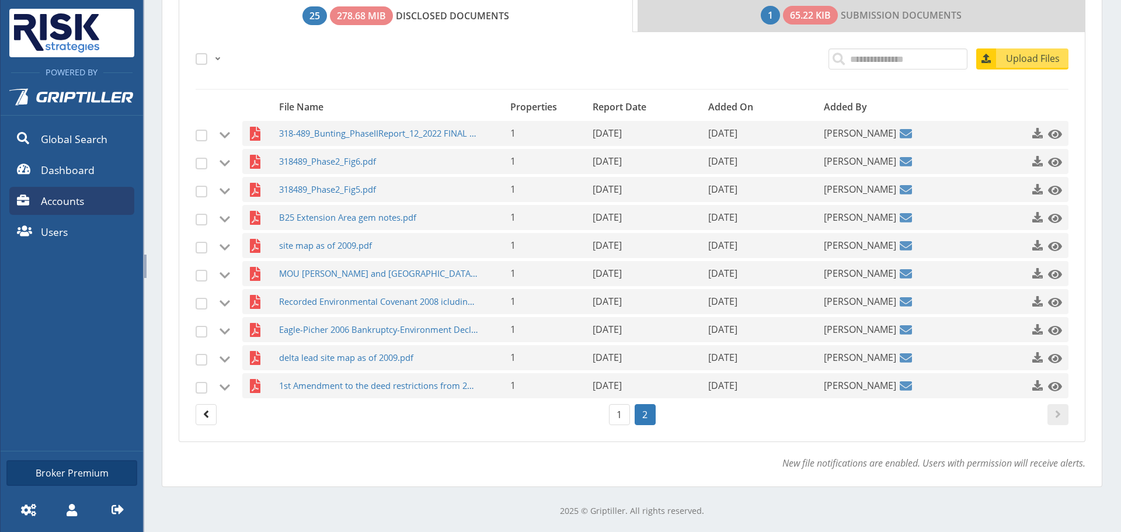
scroll to position [251, 0]
click at [339, 125] on span "318-489_Bunting_PhaseIIReport_12_2022 FINAL (1).pdf" at bounding box center [379, 133] width 200 height 25
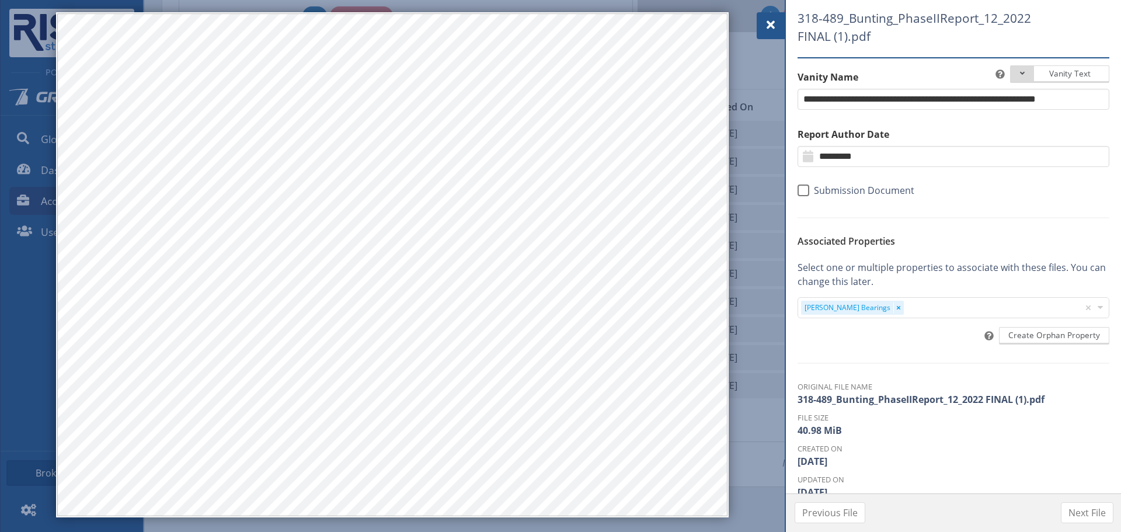
click at [772, 27] on span at bounding box center [771, 25] width 14 height 14
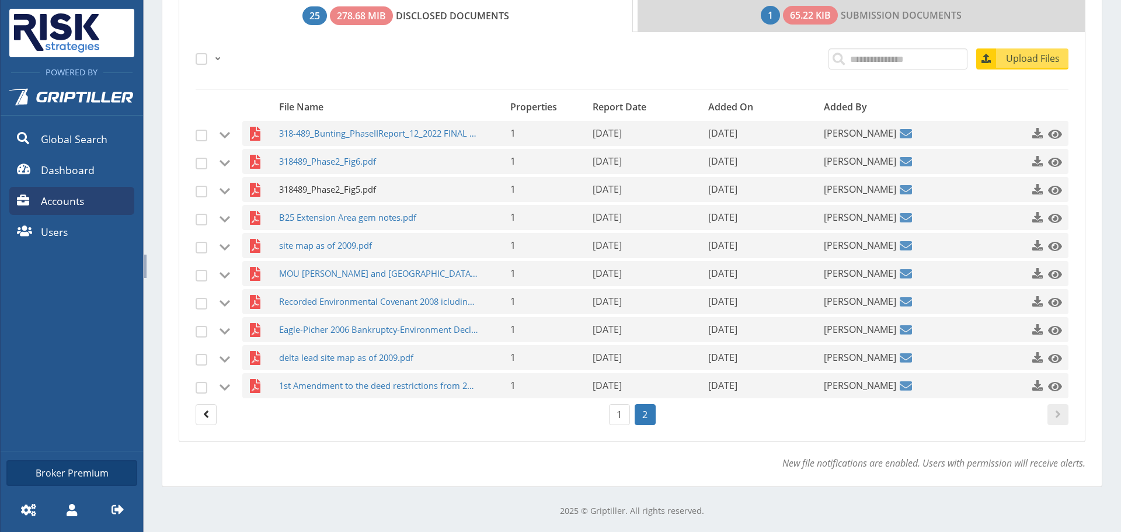
click at [356, 189] on span "318489_Phase2_Fig5.pdf" at bounding box center [379, 189] width 200 height 25
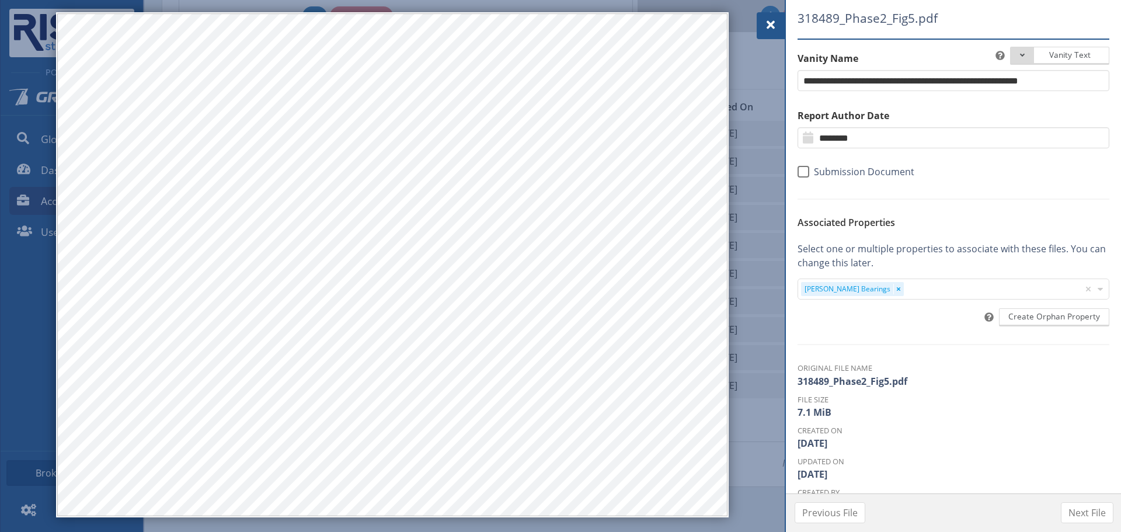
click at [772, 25] on span at bounding box center [771, 25] width 14 height 14
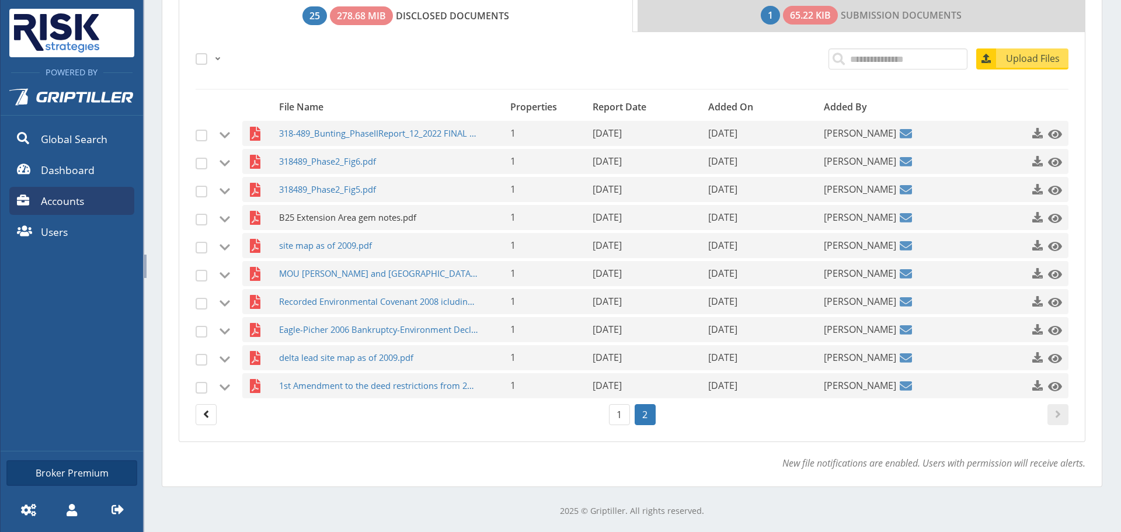
click at [348, 215] on span "B25 Extension Area gem notes.pdf" at bounding box center [379, 217] width 200 height 25
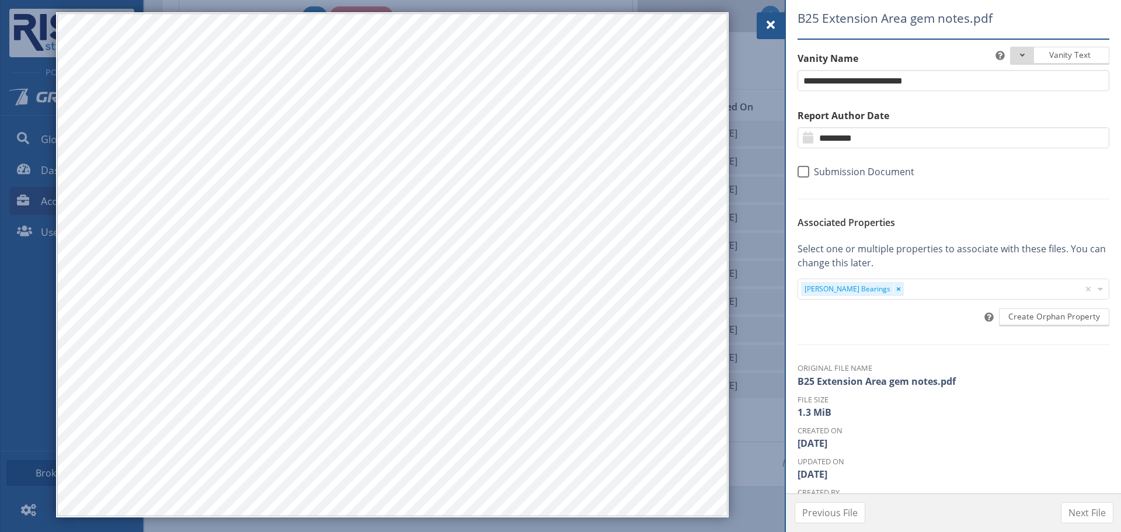
click at [772, 23] on span at bounding box center [771, 25] width 14 height 14
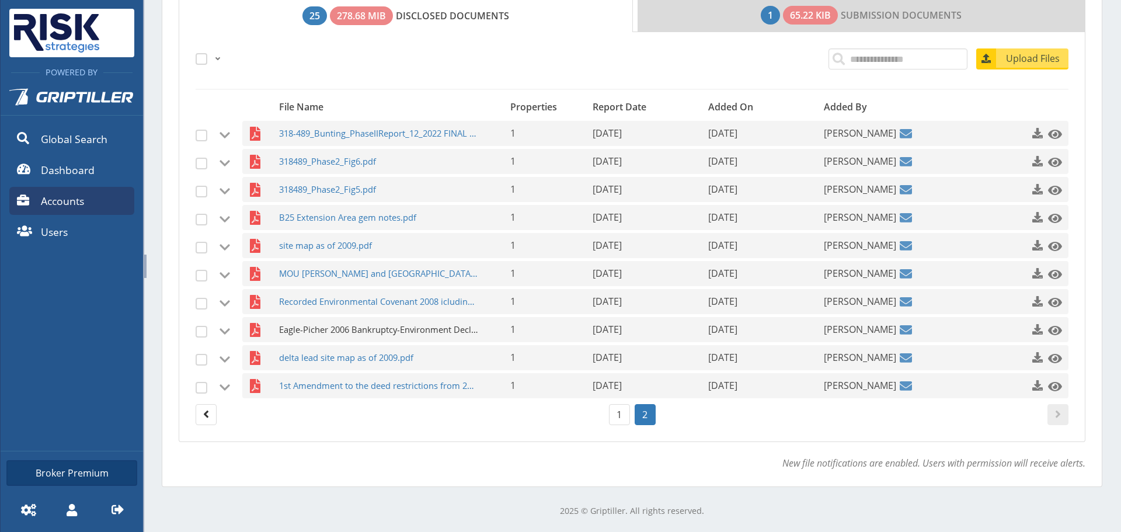
click at [398, 330] on span "Eagle-Picher 2006 Bankruptcy-Environment Declaration.pdf" at bounding box center [379, 329] width 200 height 25
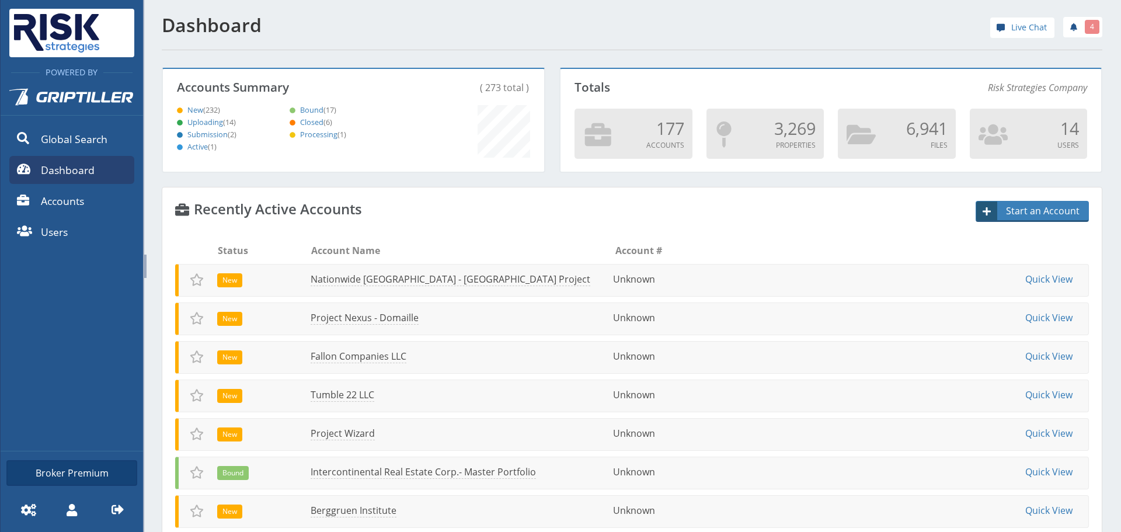
scroll to position [103, 378]
click at [73, 200] on span "Accounts" at bounding box center [62, 200] width 43 height 15
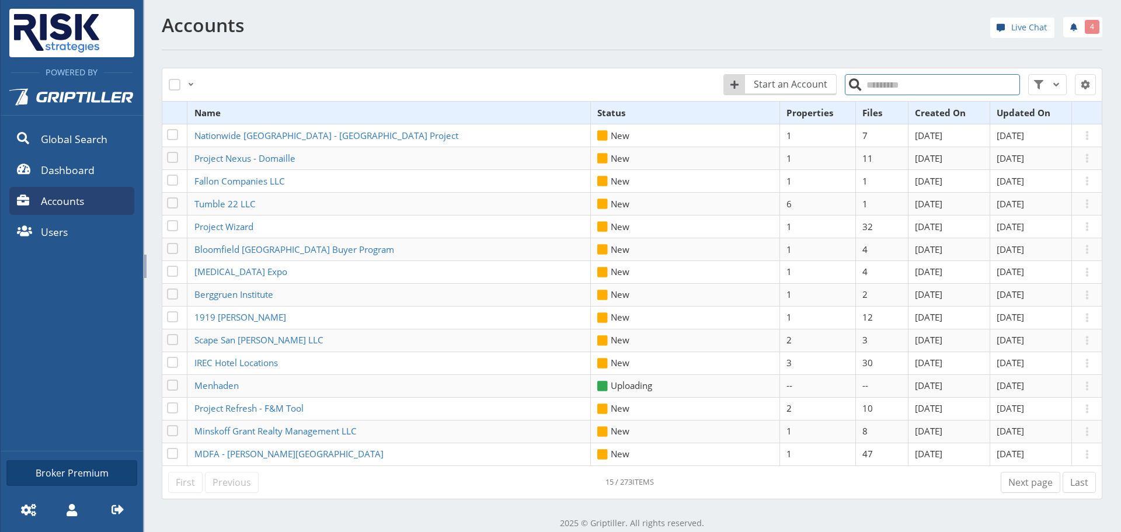
click at [873, 74] on input "search" at bounding box center [932, 84] width 175 height 21
type input "*****"
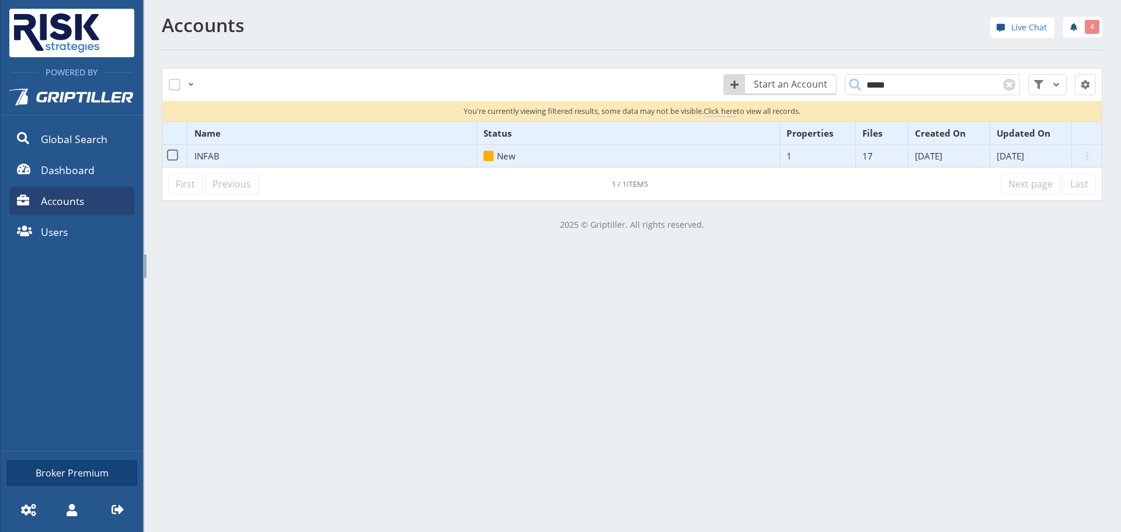
click at [210, 156] on span "INFAB" at bounding box center [206, 156] width 25 height 12
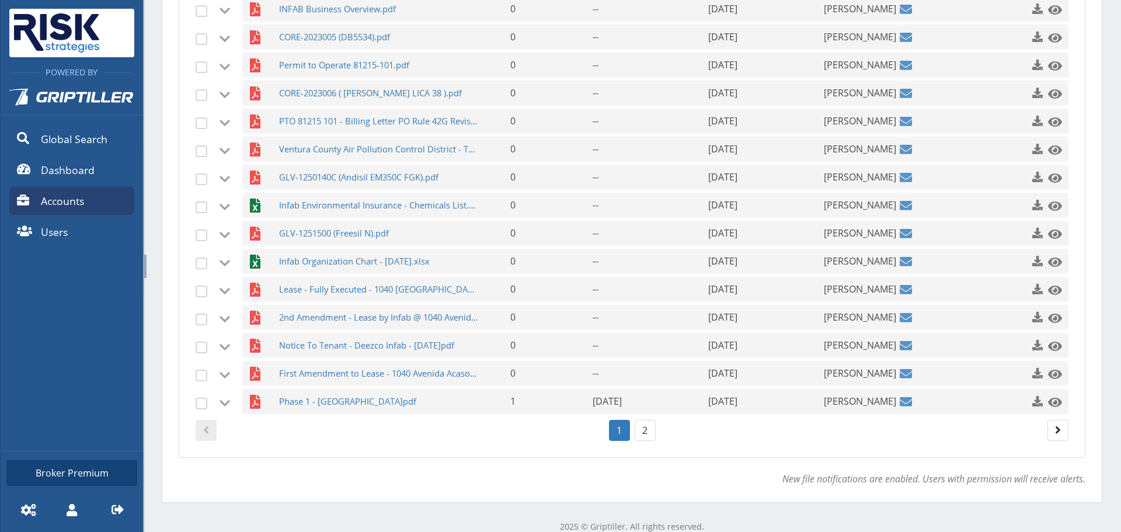
scroll to position [391, 0]
